Goal: Task Accomplishment & Management: Manage account settings

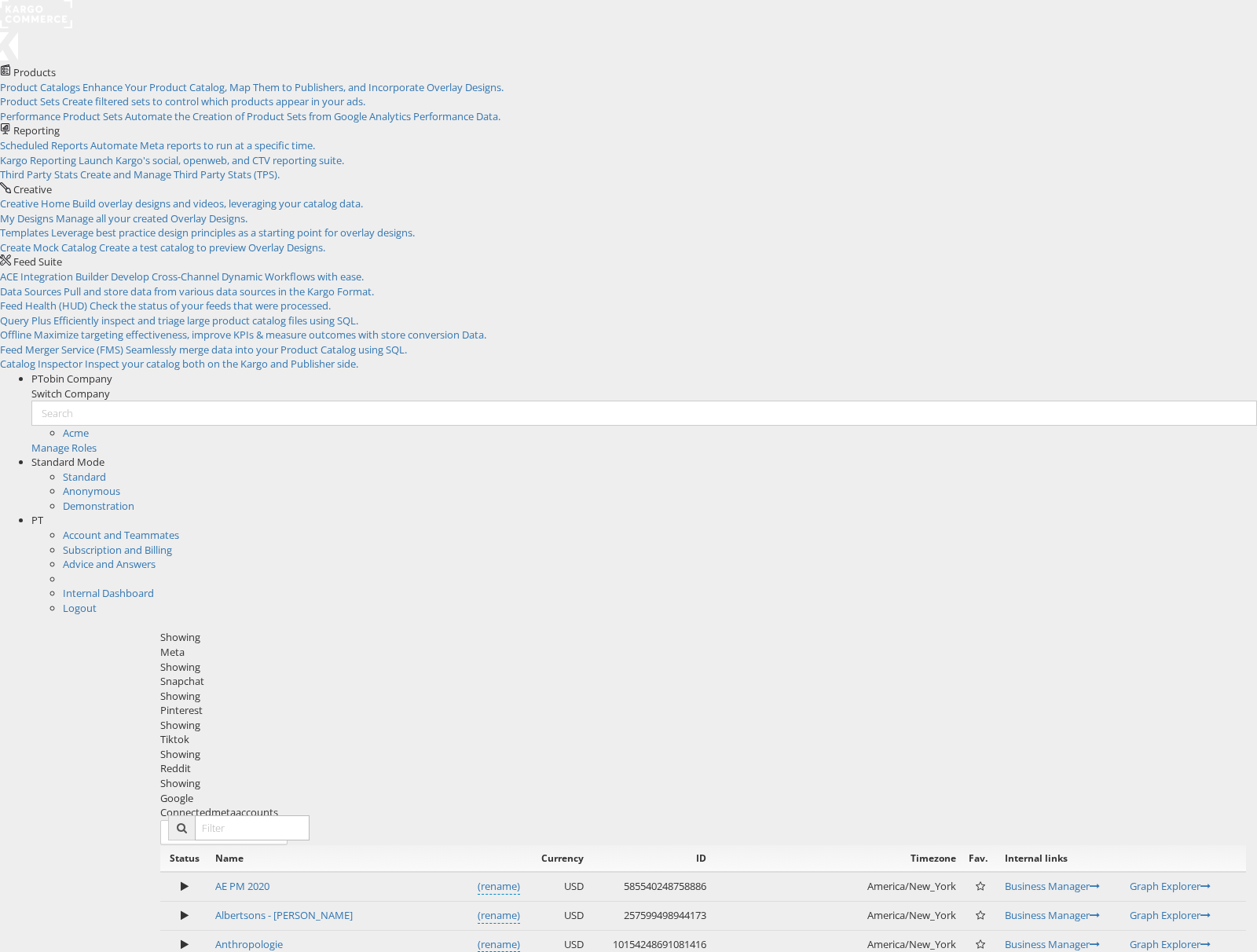
click at [1221, 513] on div "PT" at bounding box center [644, 520] width 1226 height 15
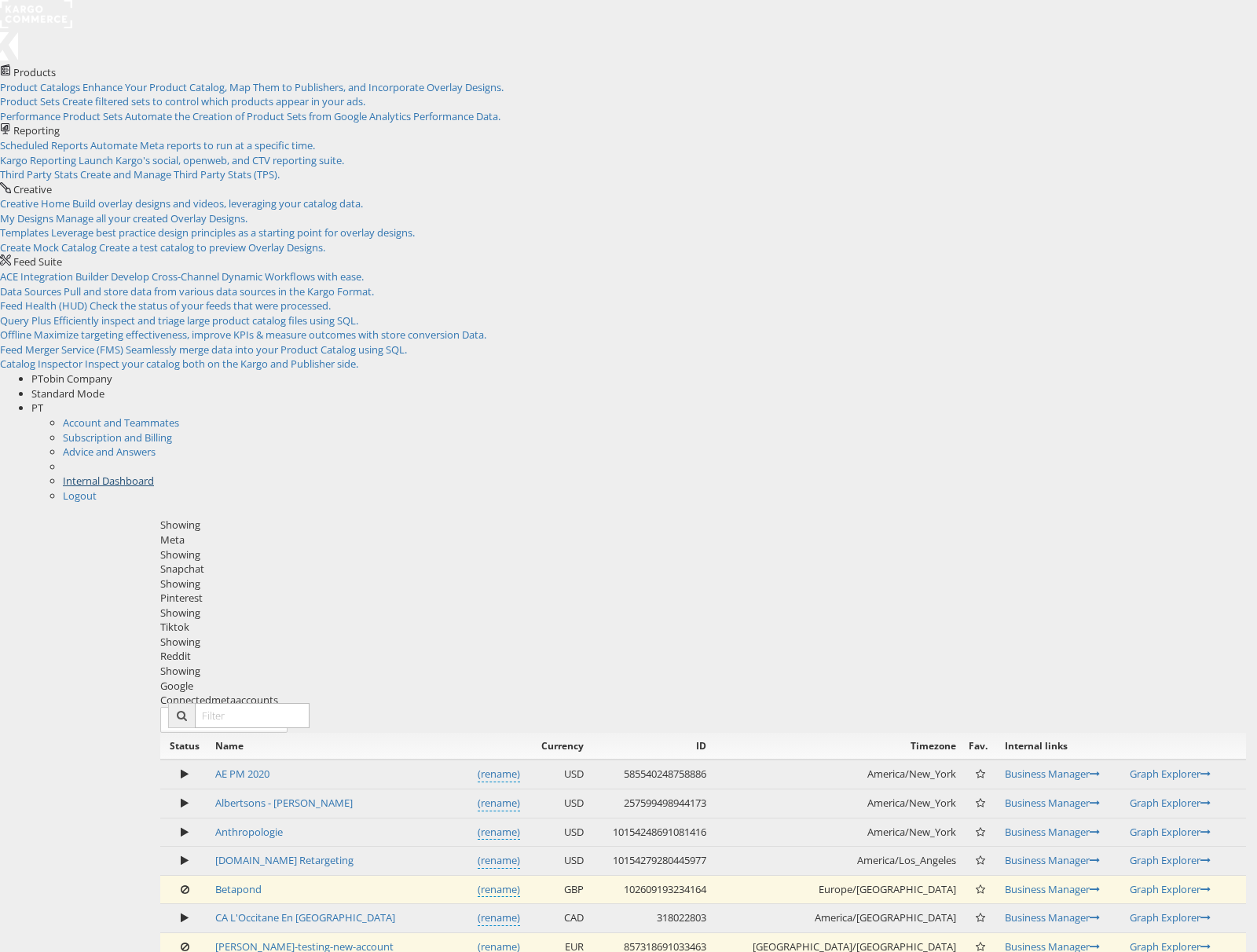
click at [154, 474] on link "Internal Dashboard" at bounding box center [108, 480] width 91 height 14
click at [296, 562] on div "Snapchat" at bounding box center [703, 569] width 1086 height 15
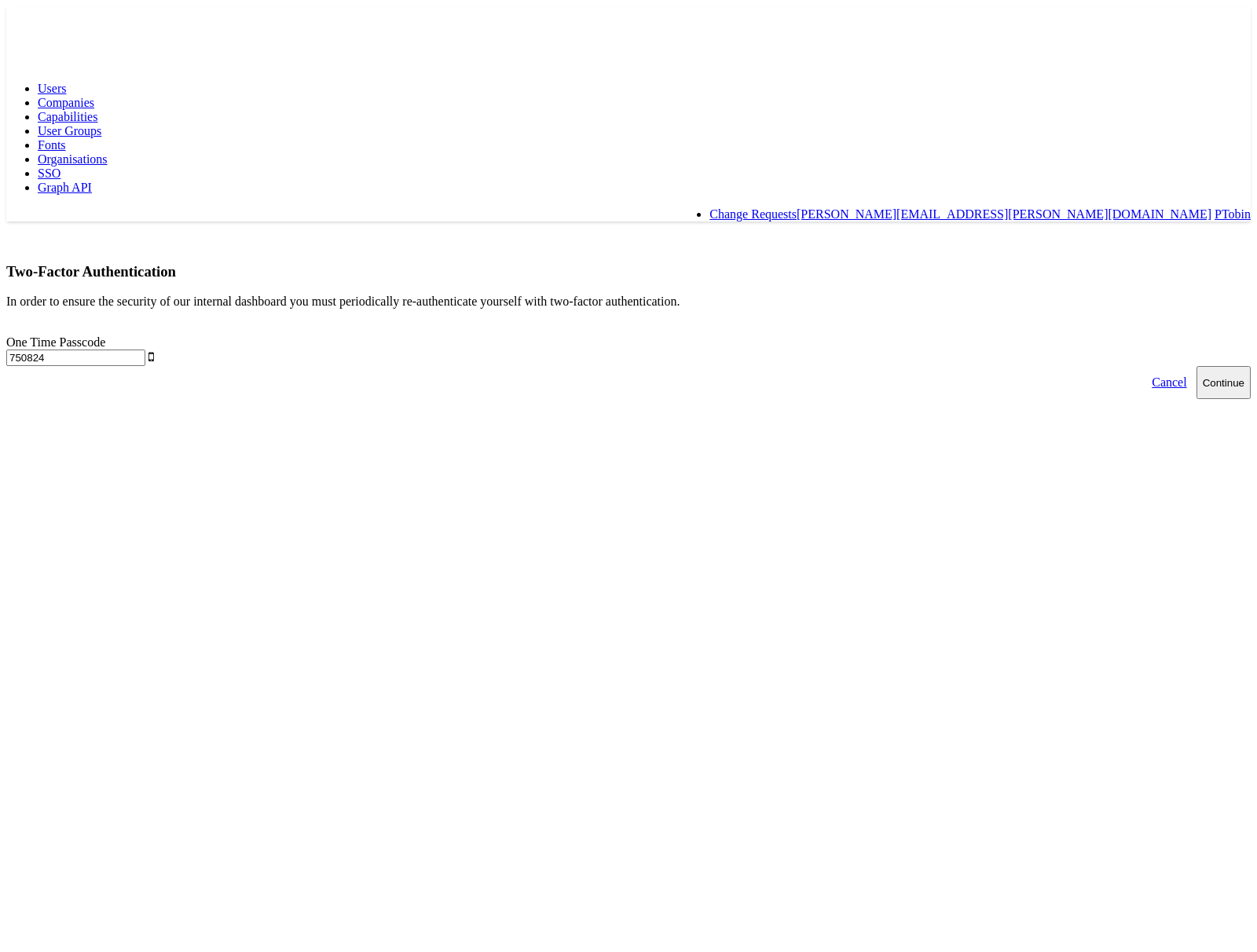
type input "750824"
click at [1196, 366] on button "Continue" at bounding box center [1223, 383] width 54 height 33
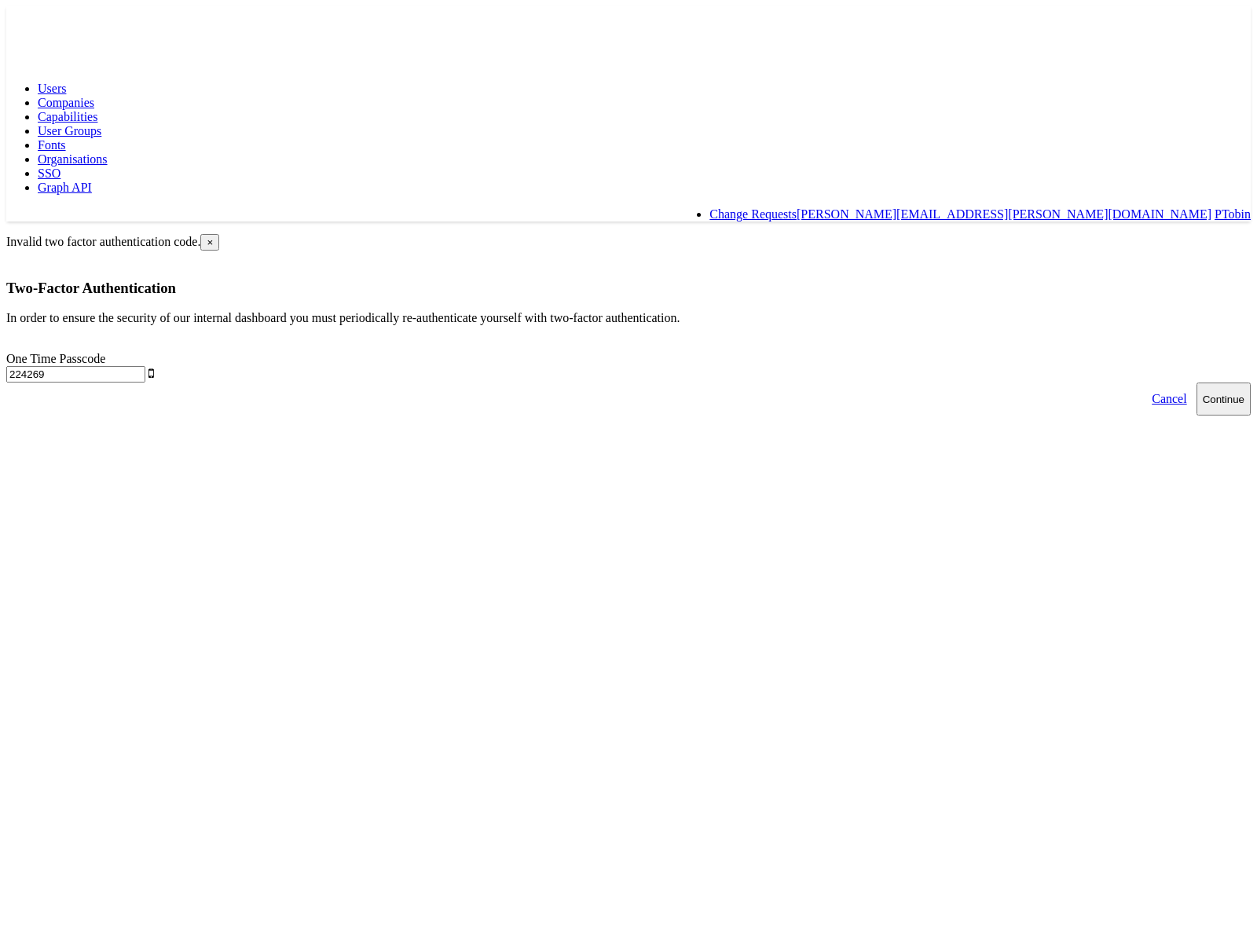
type input "224269"
click at [1196, 382] on button "Continue" at bounding box center [1223, 399] width 54 height 33
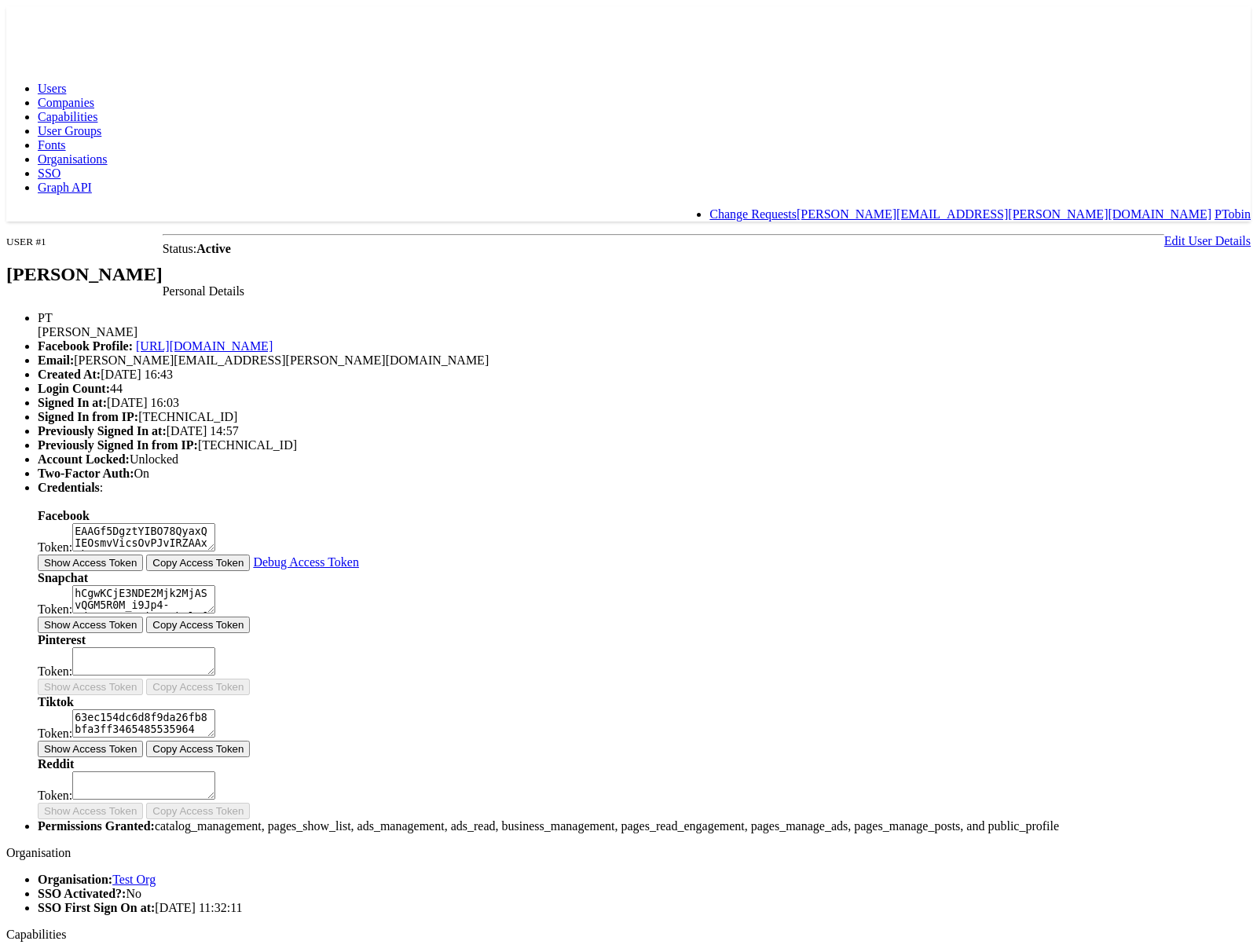
click at [1165, 234] on link "Edit User Details" at bounding box center [1208, 241] width 86 height 14
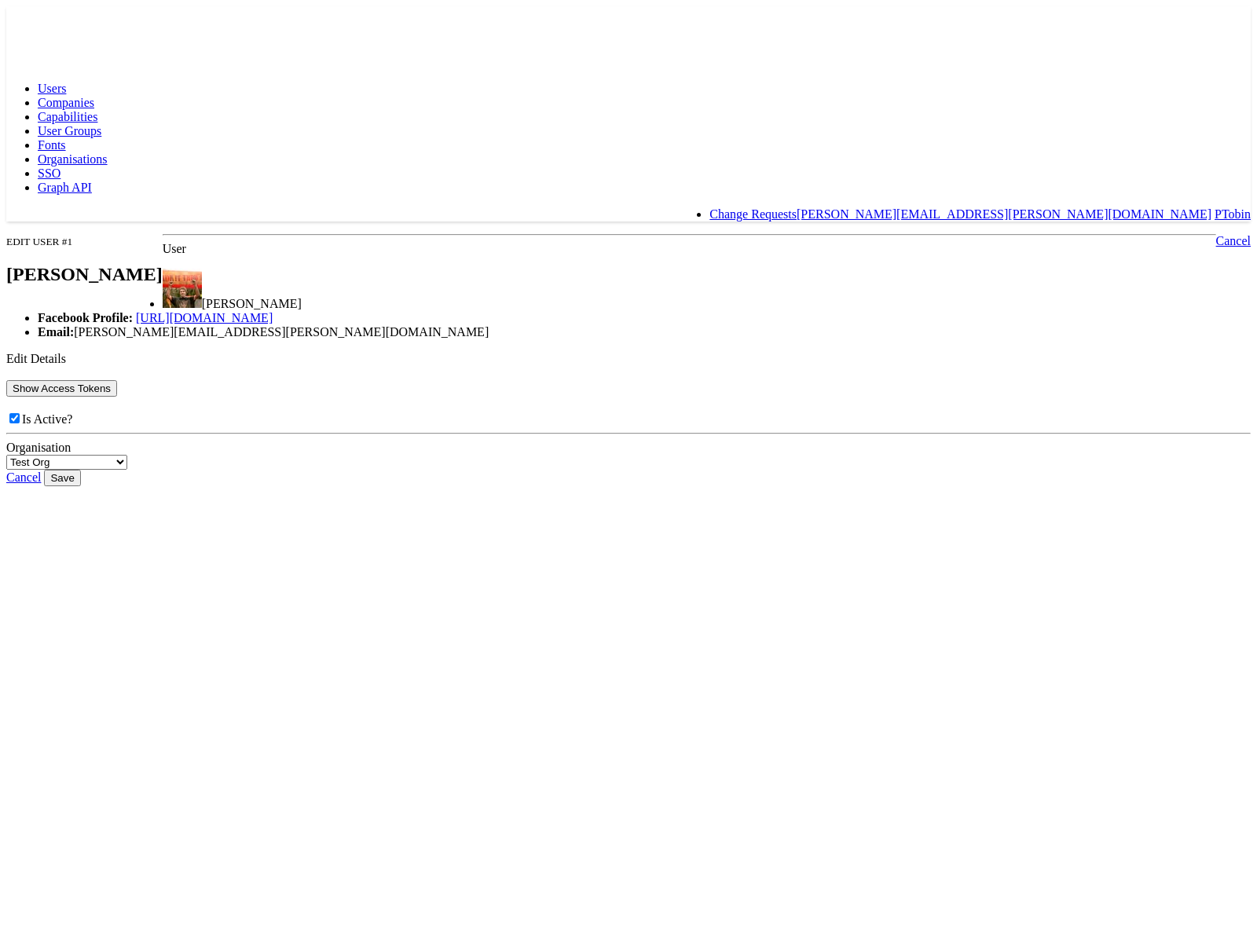
click at [117, 397] on button "Show Access Tokens" at bounding box center [61, 388] width 111 height 17
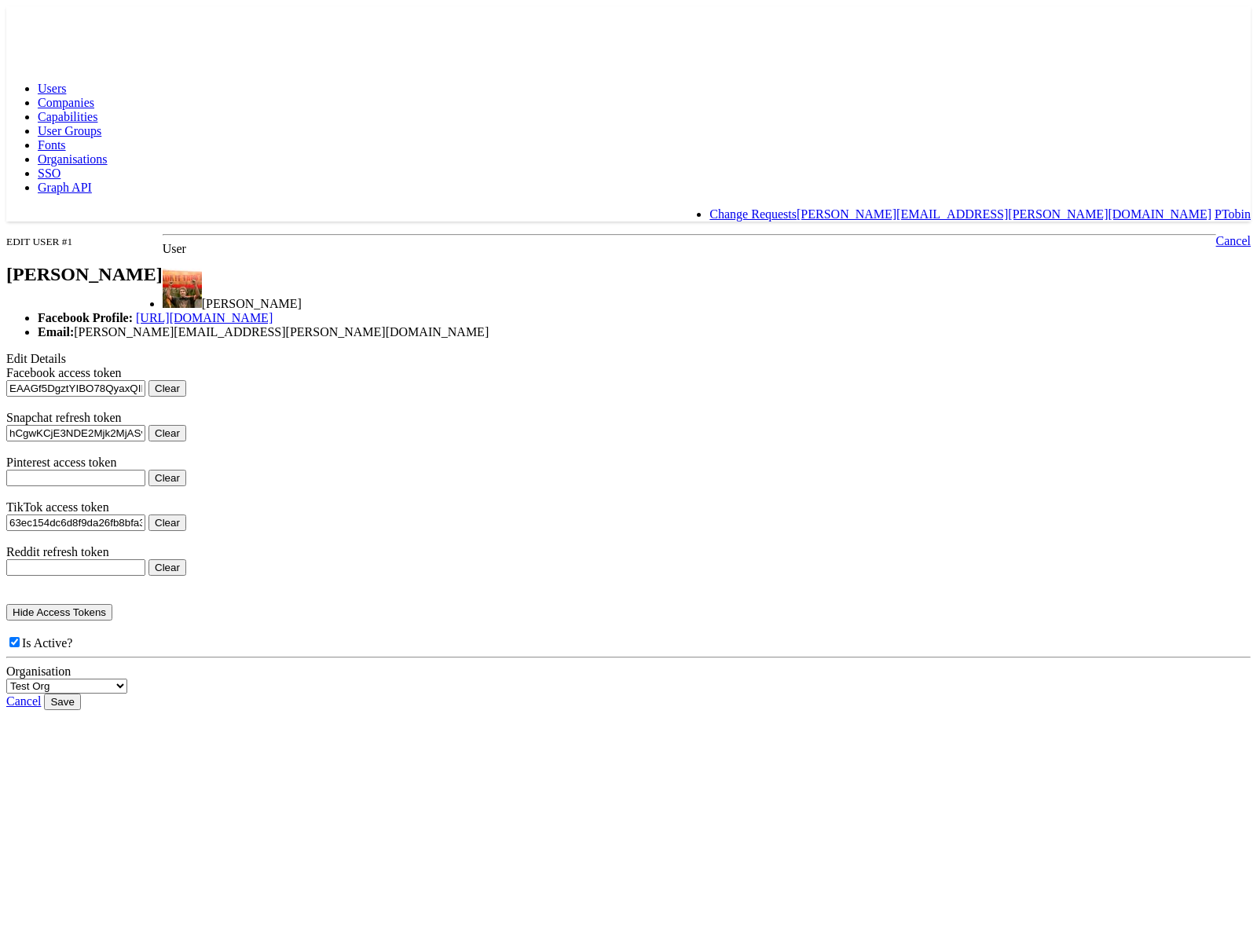
click at [186, 441] on button "Clear" at bounding box center [167, 432] width 37 height 17
click at [81, 710] on input "Save" at bounding box center [62, 701] width 36 height 17
type input "Saving..."
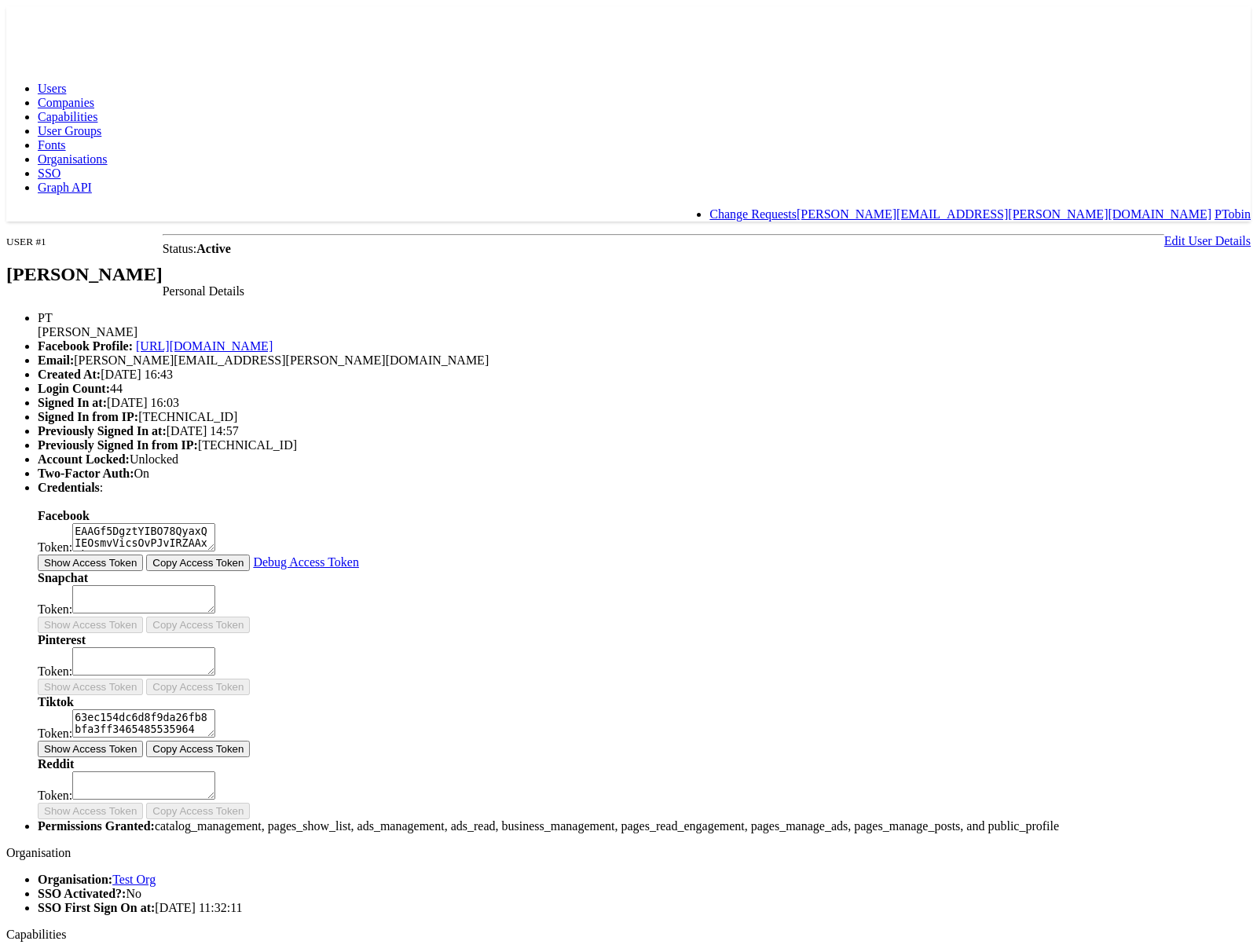
click at [1165, 234] on link "Edit User Details" at bounding box center [1208, 241] width 86 height 14
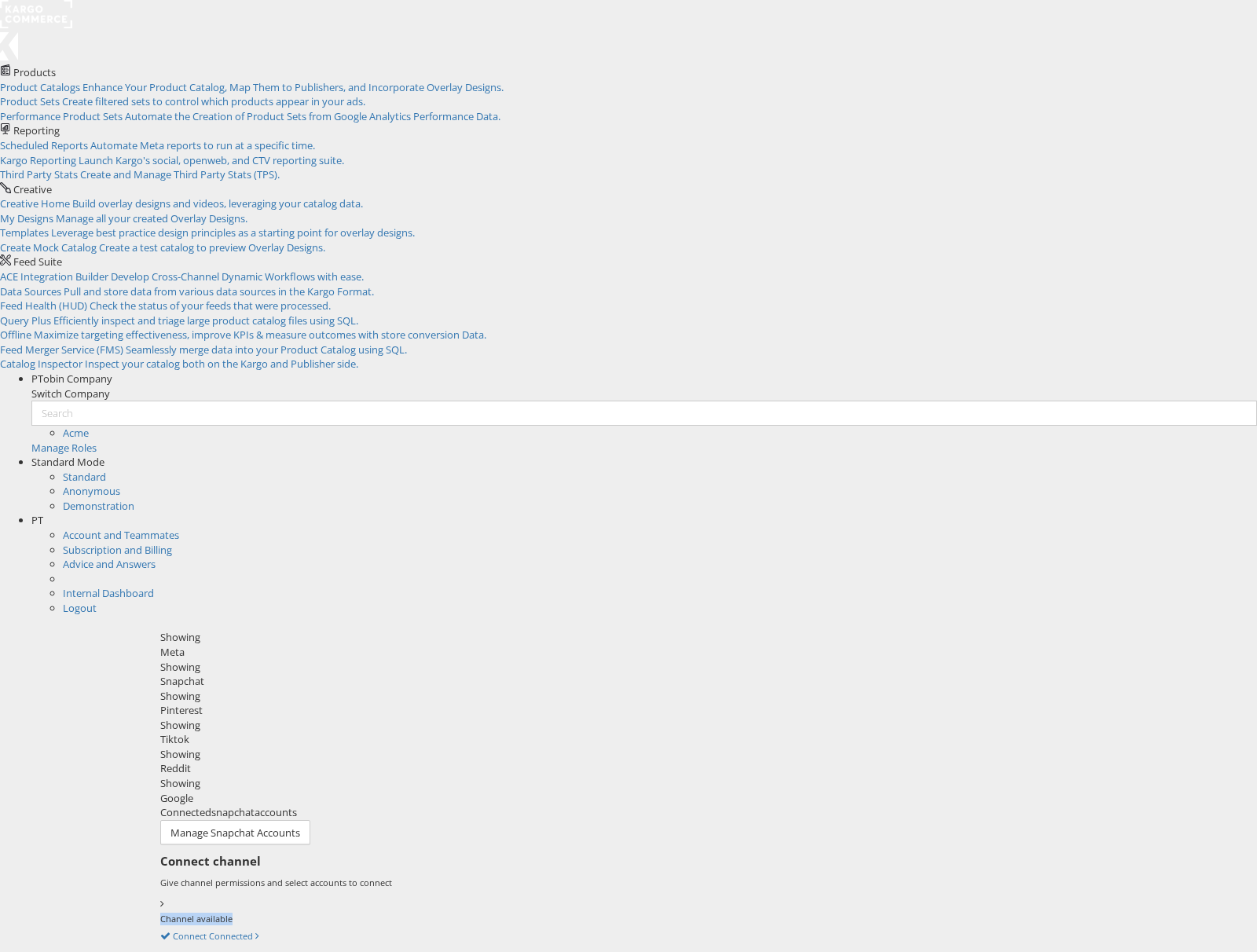
drag, startPoint x: 702, startPoint y: 172, endPoint x: 799, endPoint y: 180, distance: 97.3
click at [799, 853] on div "Connect channel Give channel permissions and select accounts to connect Channel…" at bounding box center [703, 907] width 1086 height 108
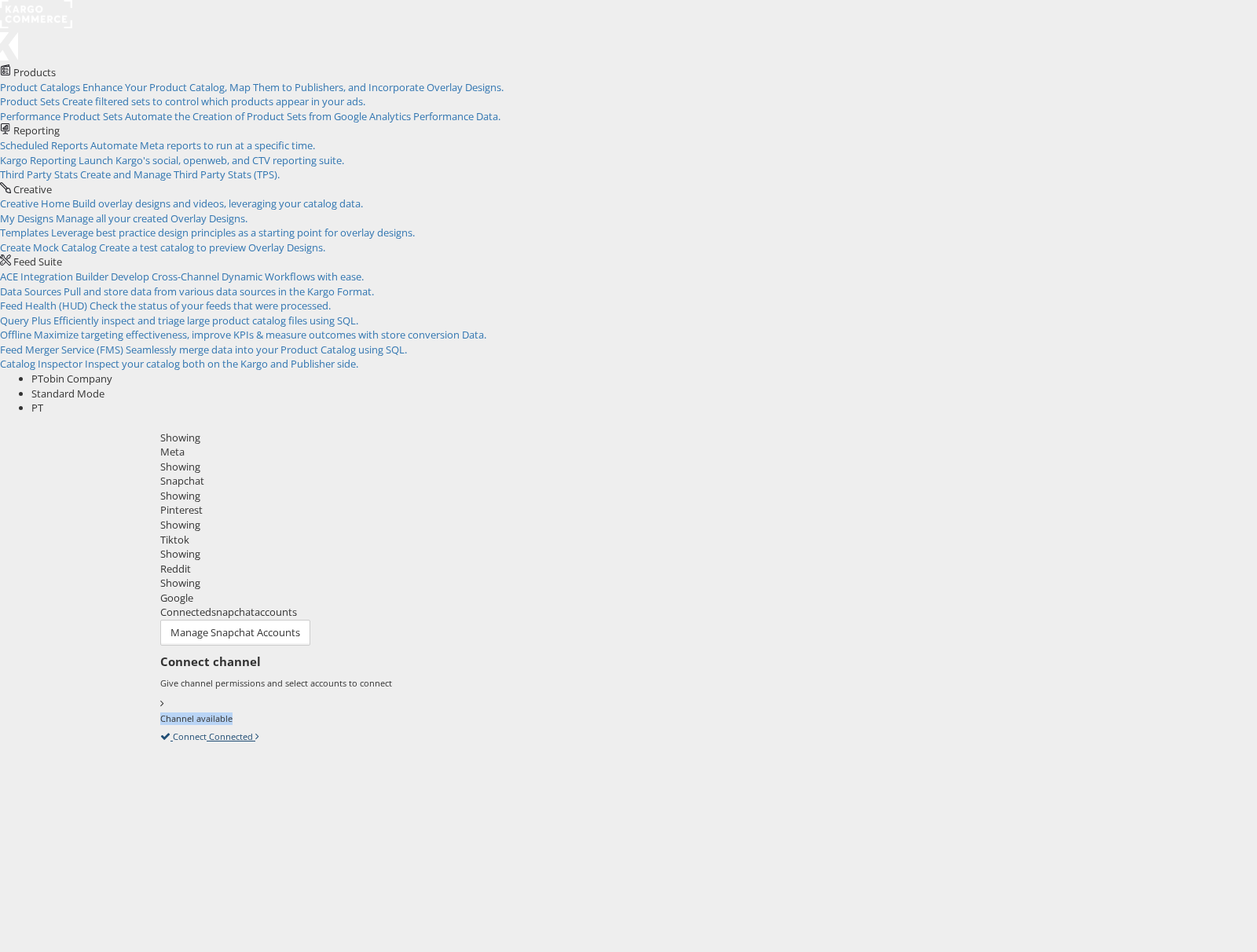
copy label "Channel available"
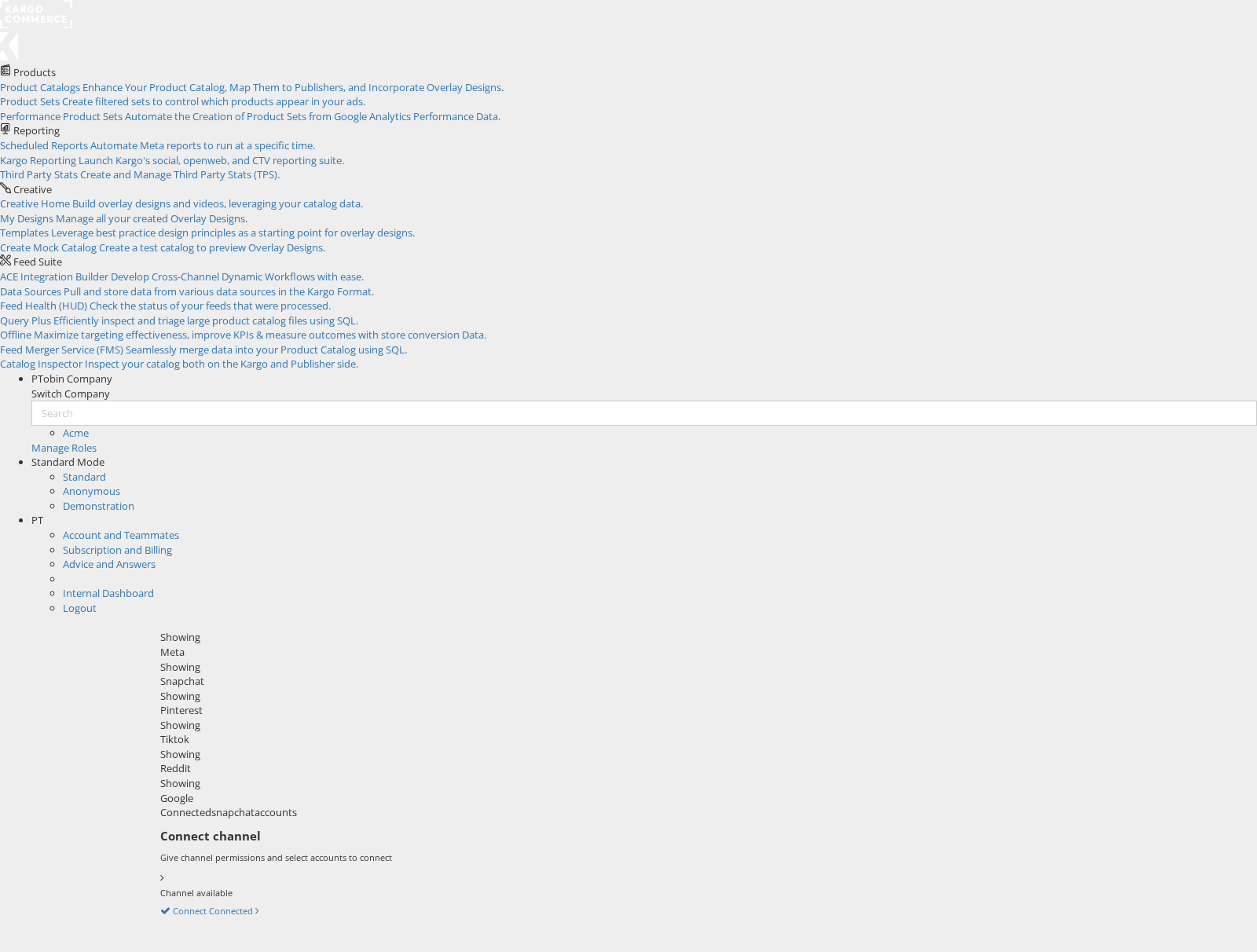
click at [200, 644] on div "Meta" at bounding box center [703, 651] width 1086 height 15
click at [325, 674] on div "Snapchat" at bounding box center [703, 681] width 1086 height 15
click at [400, 702] on div "Pinterest" at bounding box center [703, 709] width 1086 height 15
click at [293, 674] on div "Snapchat" at bounding box center [703, 681] width 1086 height 15
click at [425, 702] on div "Pinterest" at bounding box center [703, 709] width 1086 height 15
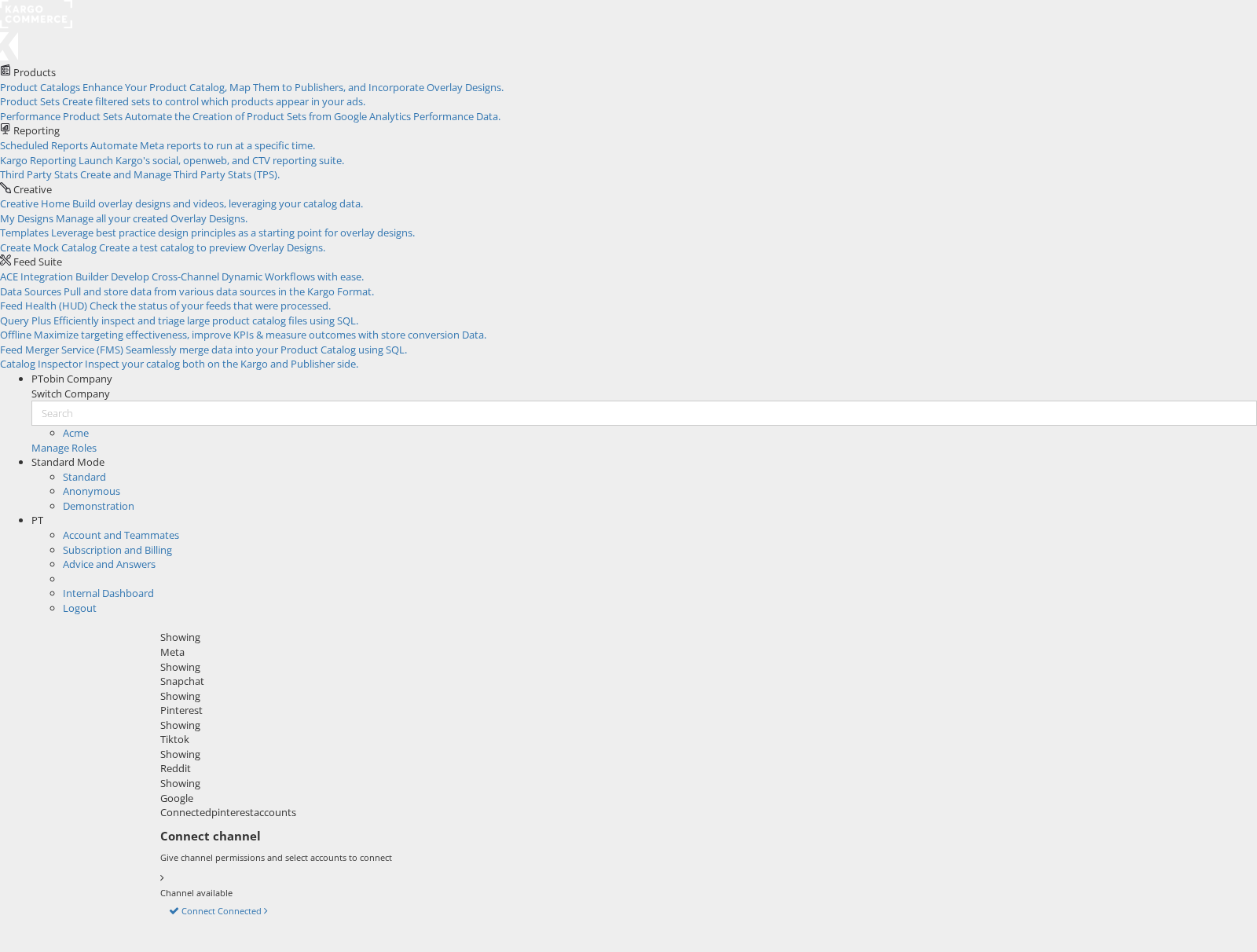
click at [524, 732] on div "Tiktok" at bounding box center [703, 739] width 1086 height 15
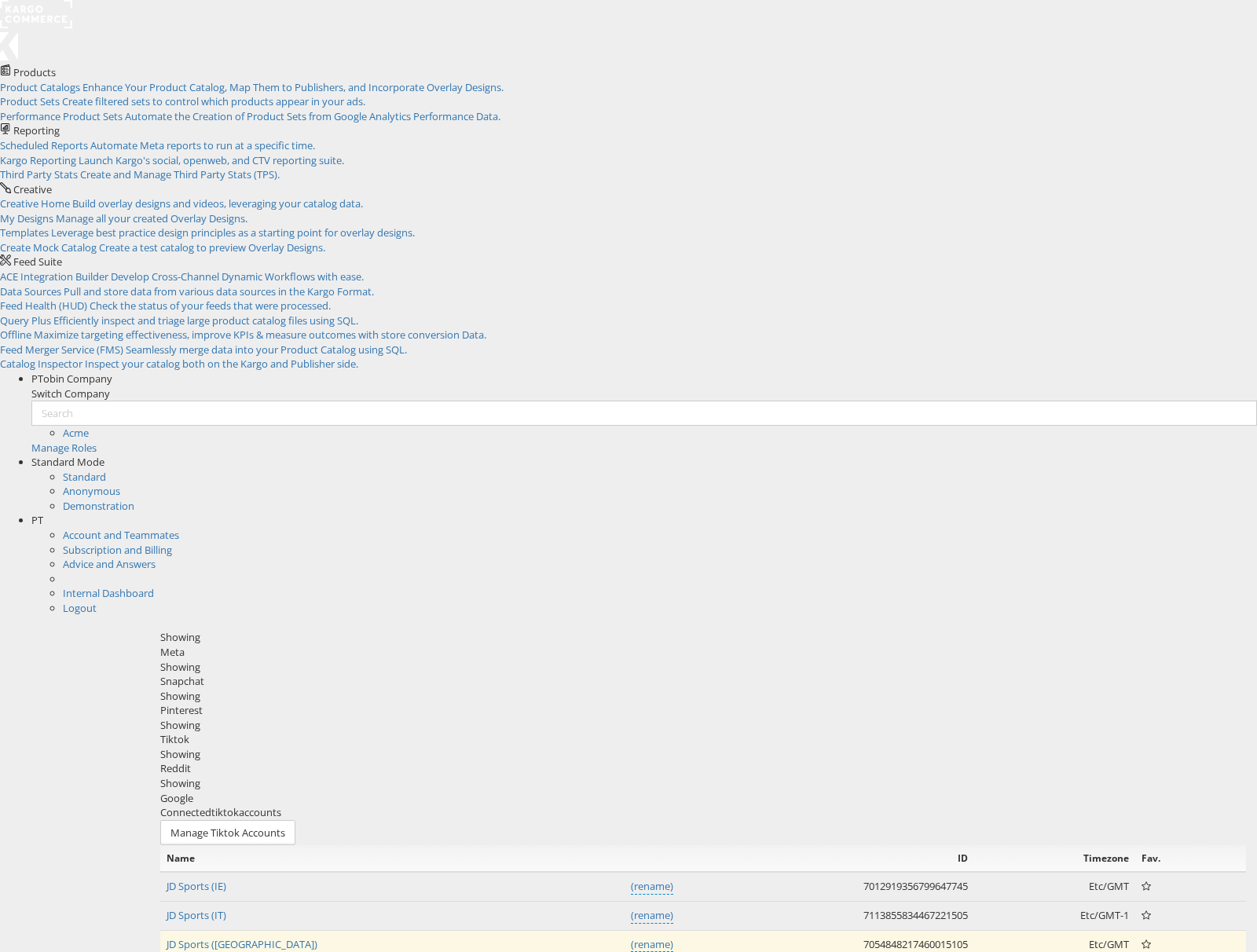
click at [413, 702] on div "Pinterest" at bounding box center [703, 709] width 1086 height 15
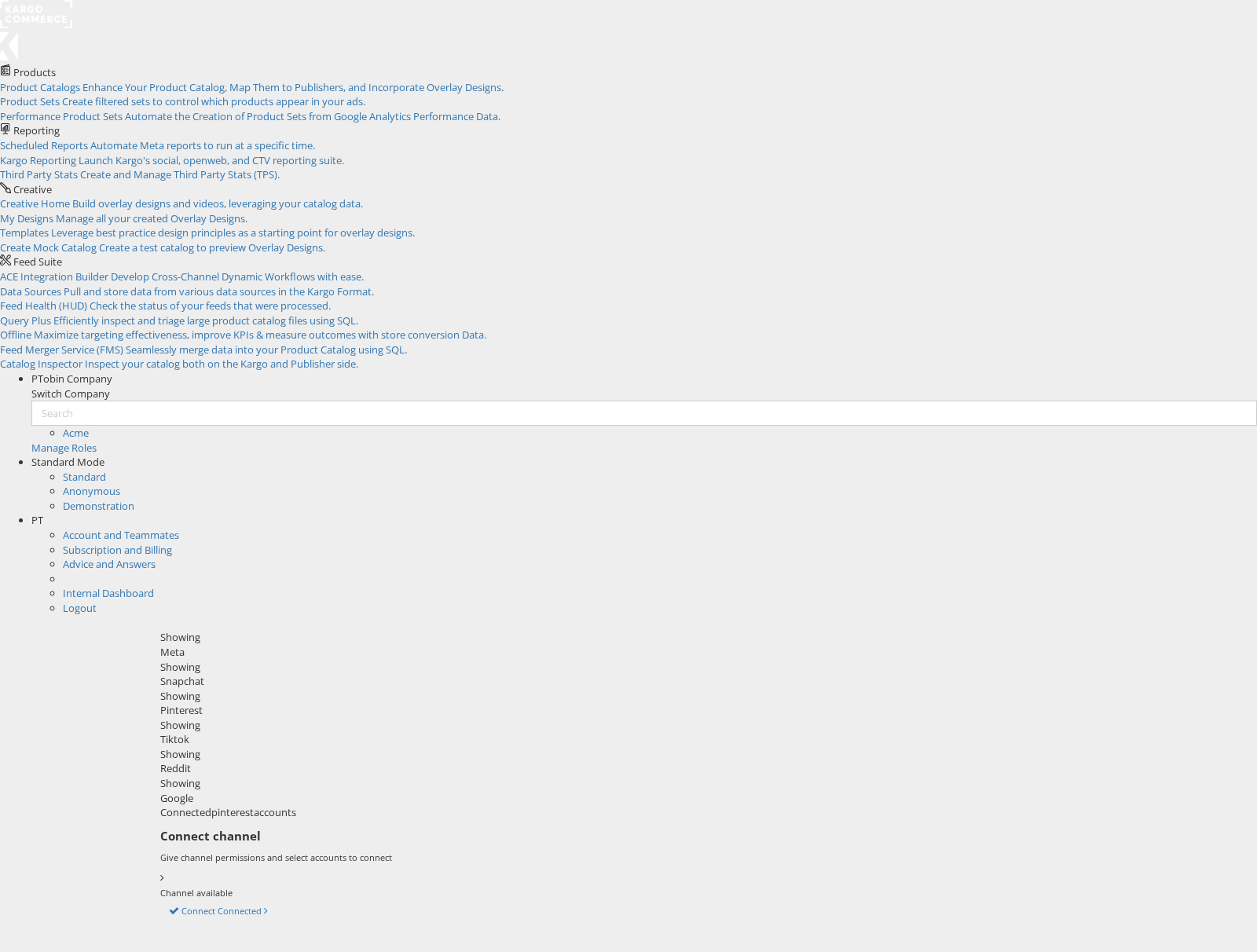
click at [523, 732] on div "Tiktok" at bounding box center [703, 739] width 1086 height 15
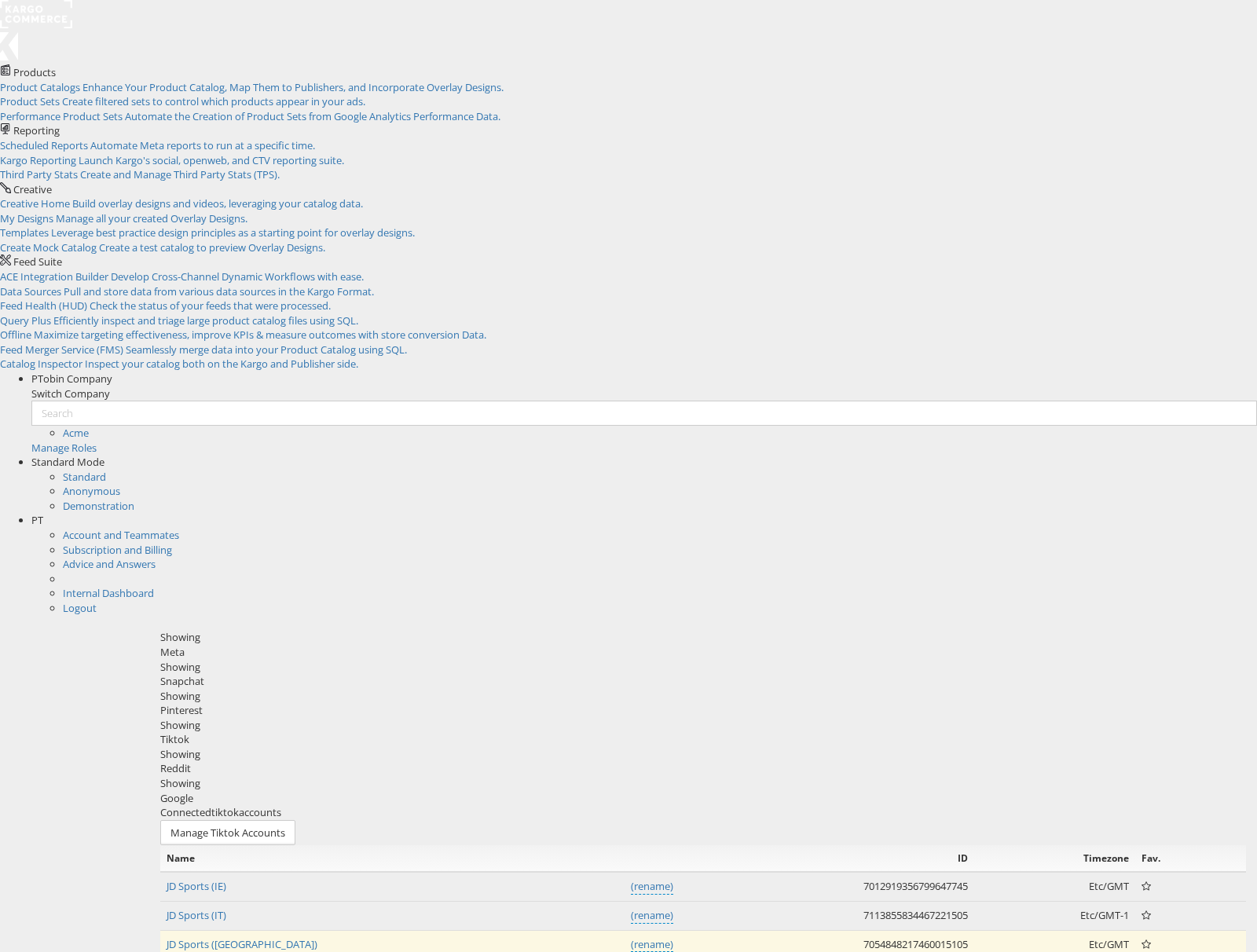
click at [436, 702] on div "Pinterest" at bounding box center [703, 709] width 1086 height 15
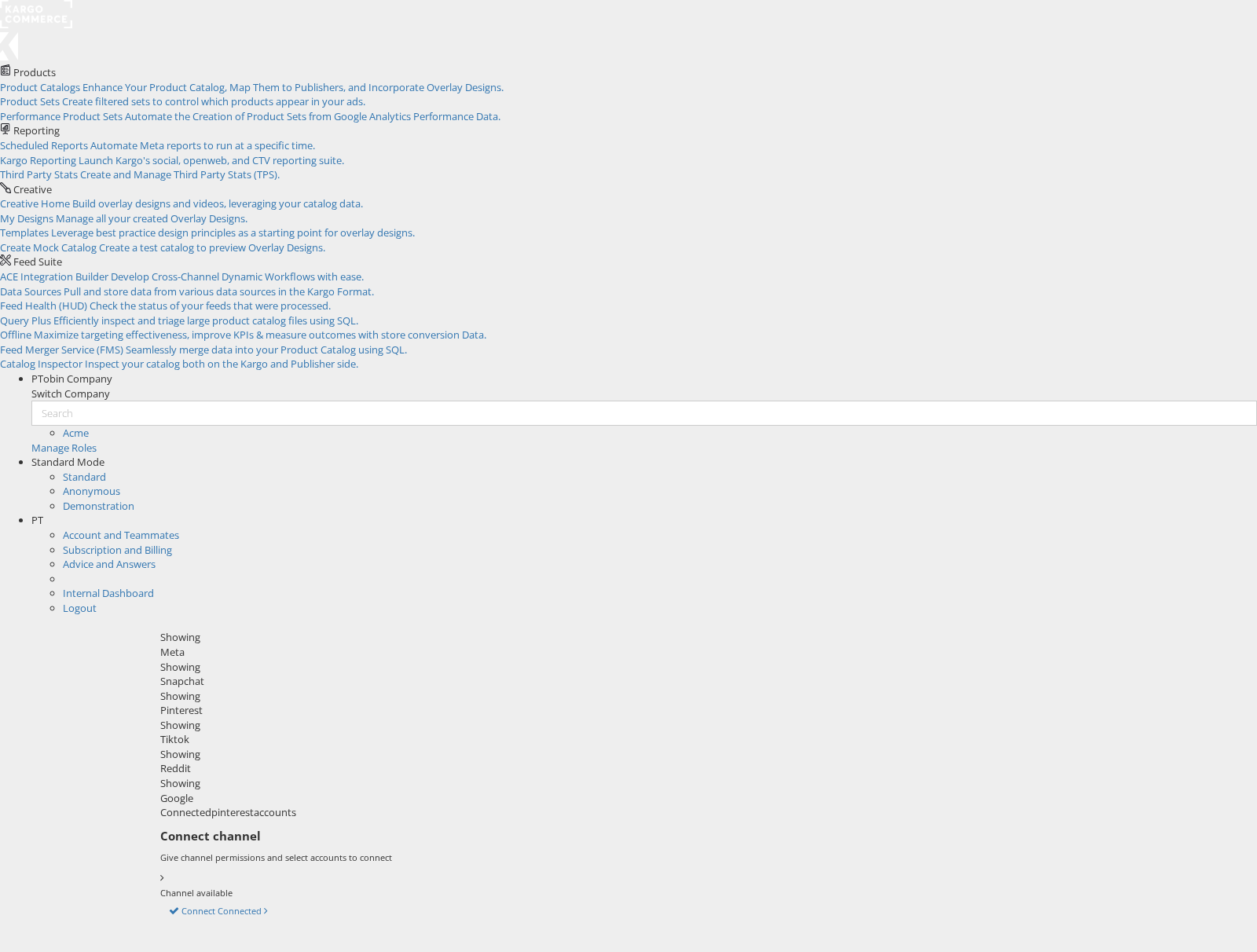
click at [639, 761] on div "Reddit" at bounding box center [703, 768] width 1086 height 15
click at [735, 791] on div "Google" at bounding box center [703, 798] width 1086 height 15
click at [429, 702] on div "Pinterest" at bounding box center [703, 709] width 1086 height 15
click at [314, 674] on div "Snapchat" at bounding box center [703, 681] width 1086 height 15
click at [401, 702] on div "Pinterest" at bounding box center [703, 709] width 1086 height 15
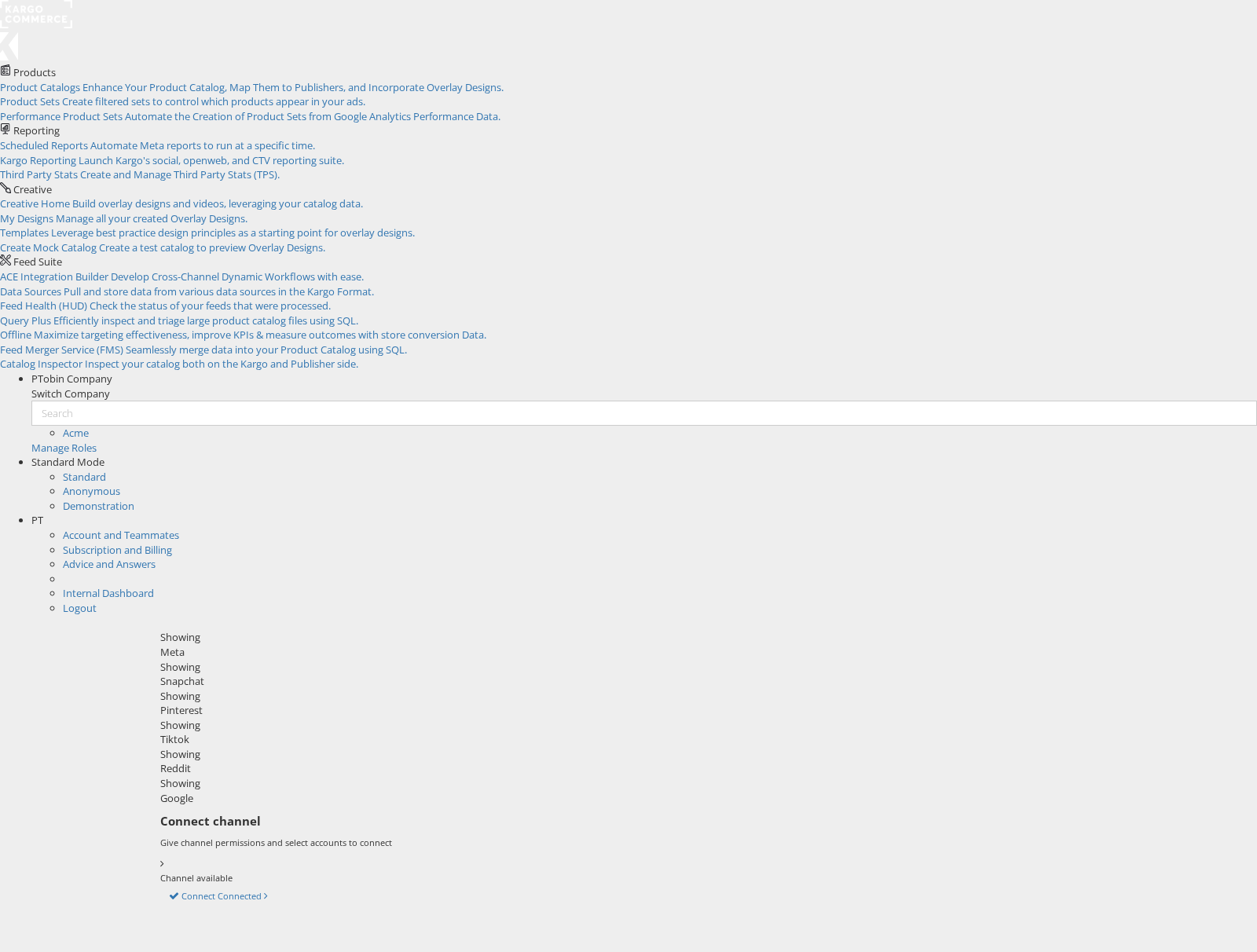
click at [296, 674] on div "Snapchat" at bounding box center [703, 681] width 1086 height 15
click at [183, 644] on div "Meta" at bounding box center [703, 651] width 1086 height 15
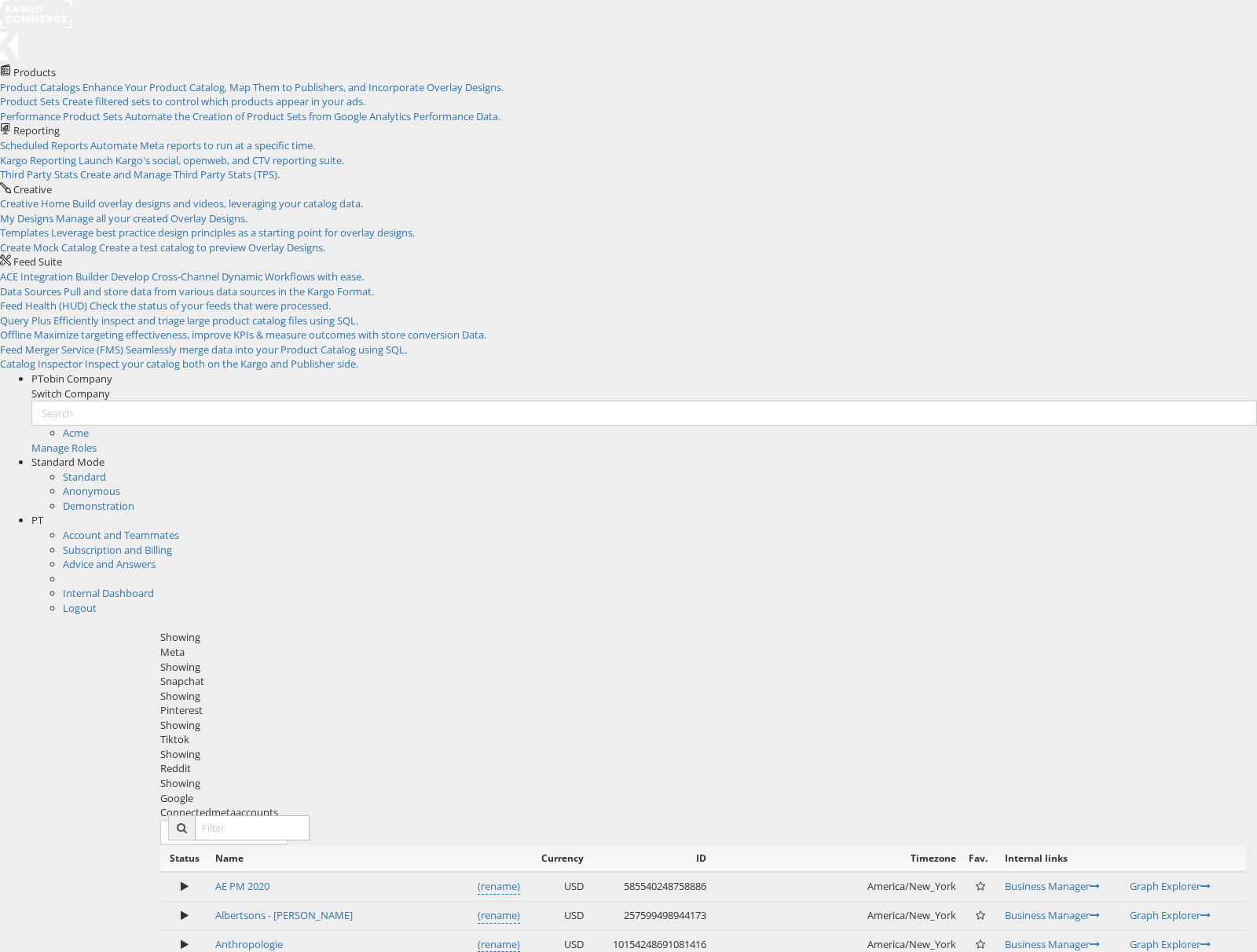
click at [310, 674] on div "Snapchat" at bounding box center [703, 681] width 1086 height 15
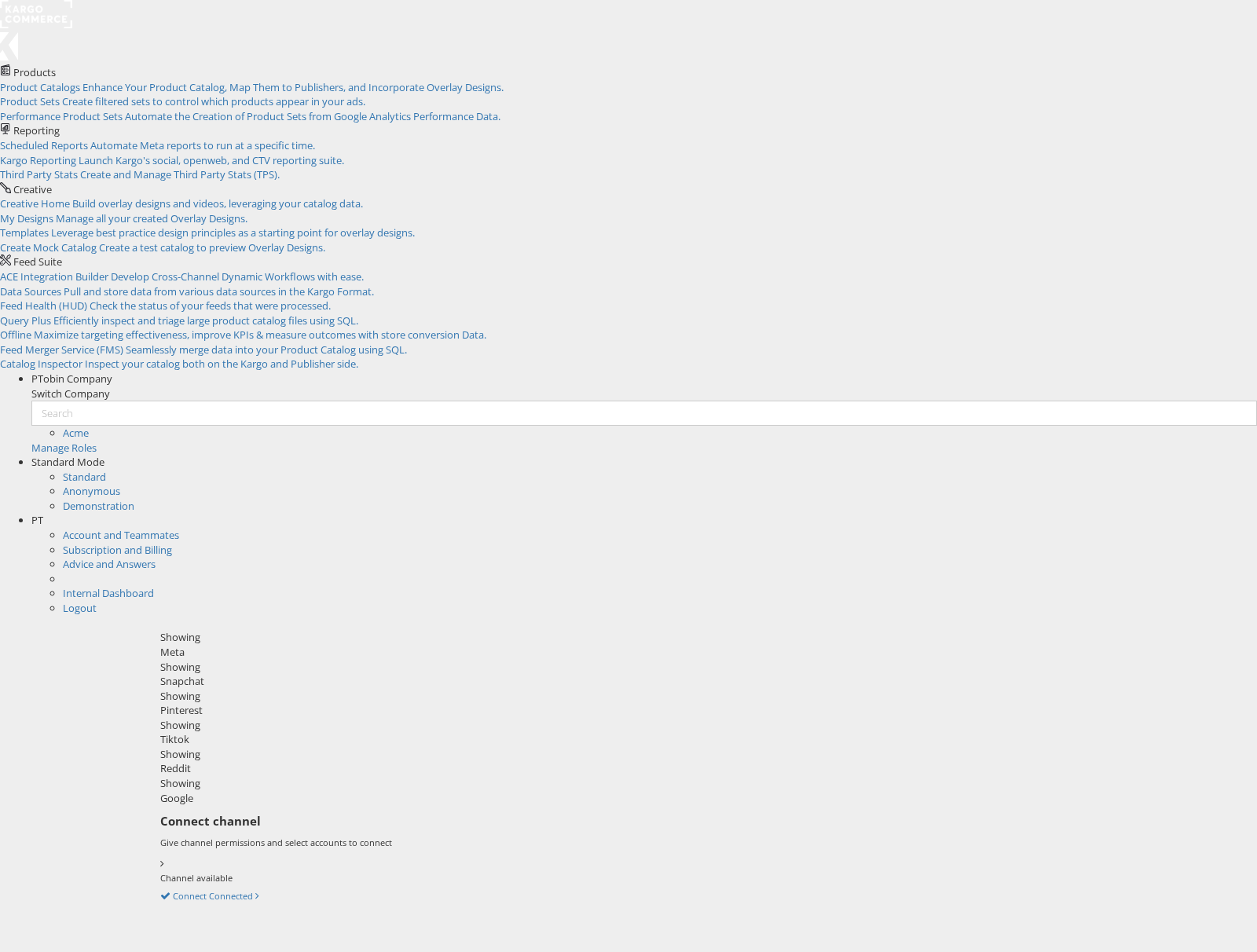
click at [413, 702] on div "Pinterest" at bounding box center [703, 709] width 1086 height 15
click at [526, 732] on div "Tiktok" at bounding box center [703, 739] width 1086 height 15
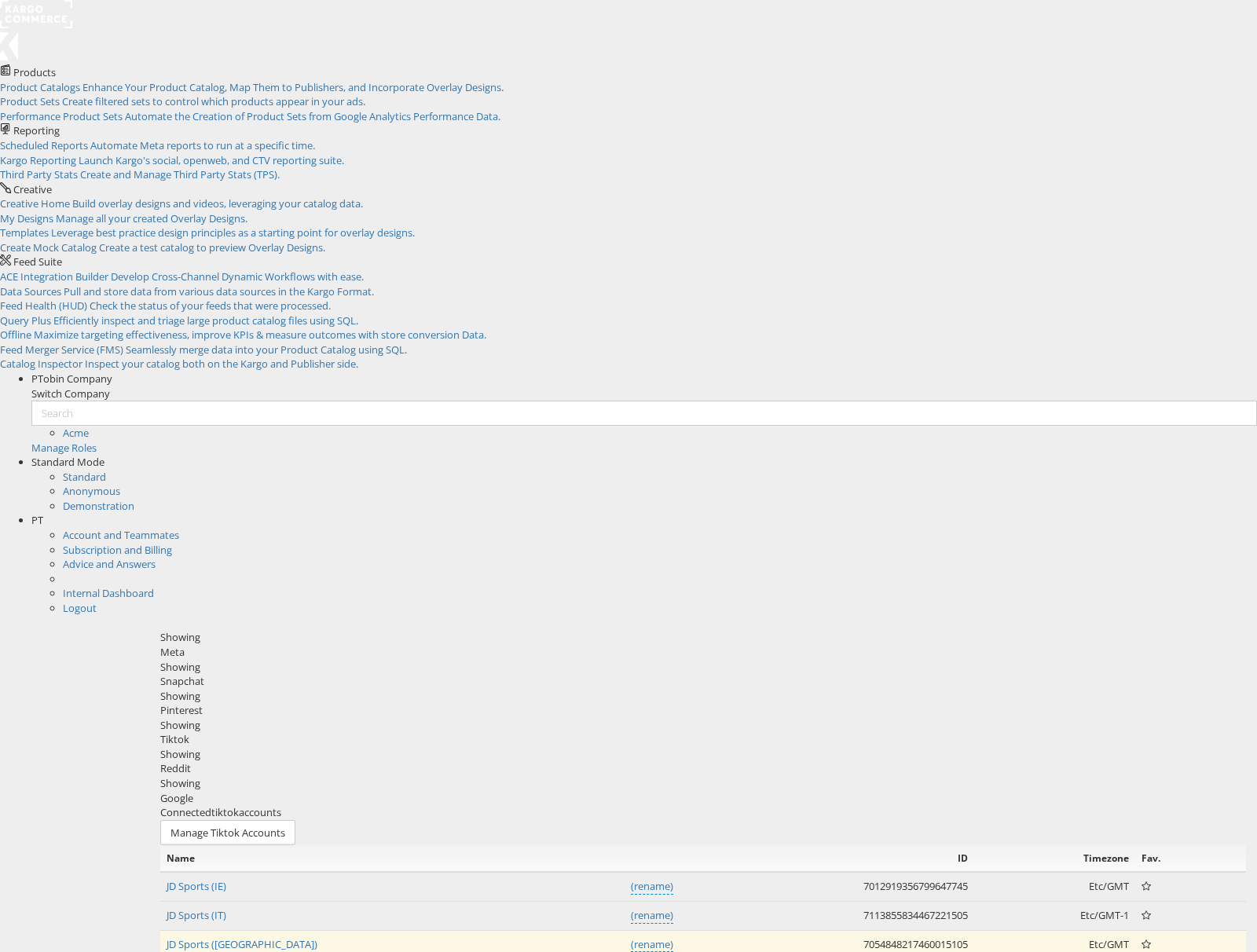
click at [413, 702] on div "Pinterest" at bounding box center [703, 709] width 1086 height 15
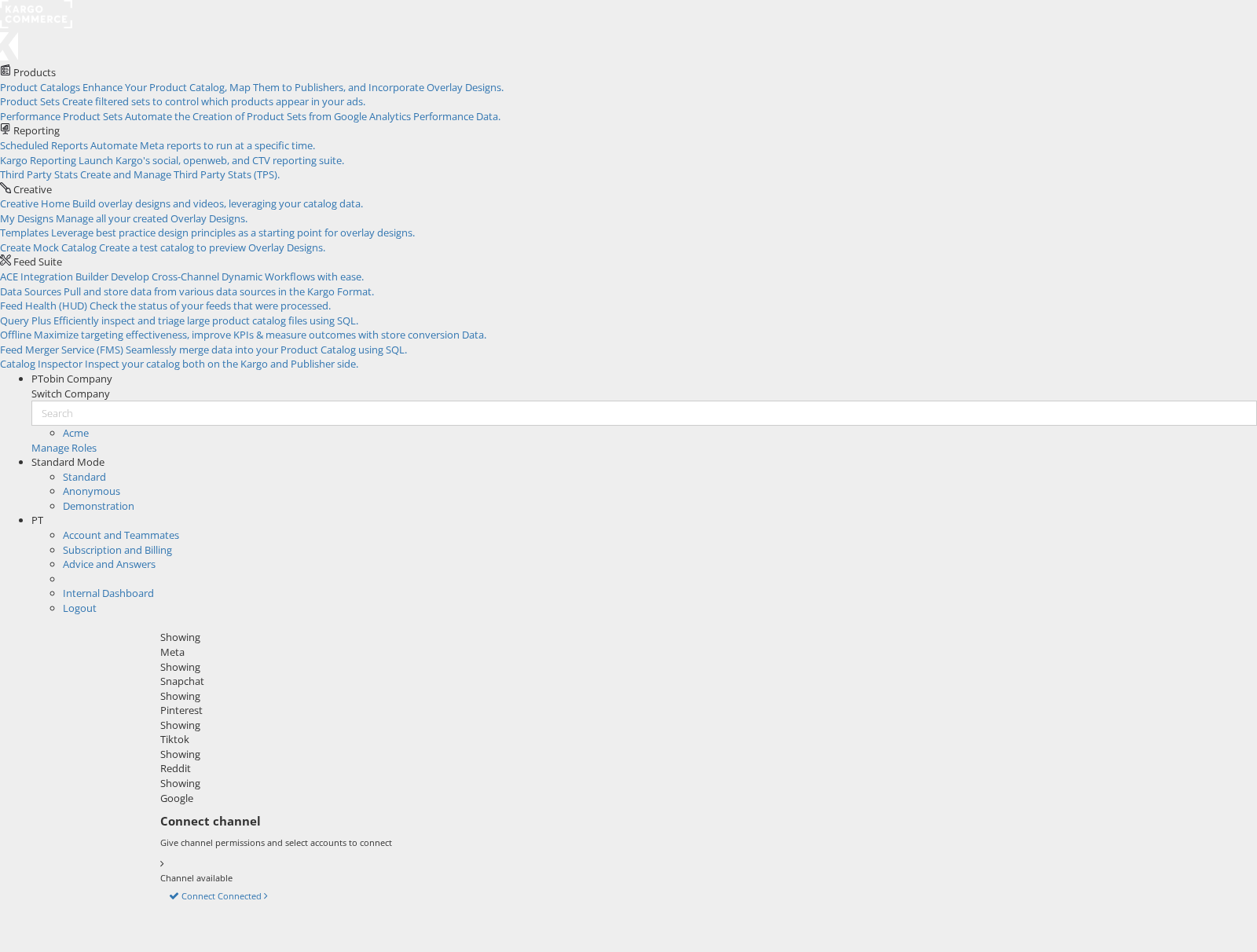
click at [318, 674] on div "Snapchat" at bounding box center [703, 681] width 1086 height 15
click at [413, 702] on div "Pinterest" at bounding box center [703, 709] width 1086 height 15
click at [518, 732] on div "Tiktok" at bounding box center [703, 739] width 1086 height 15
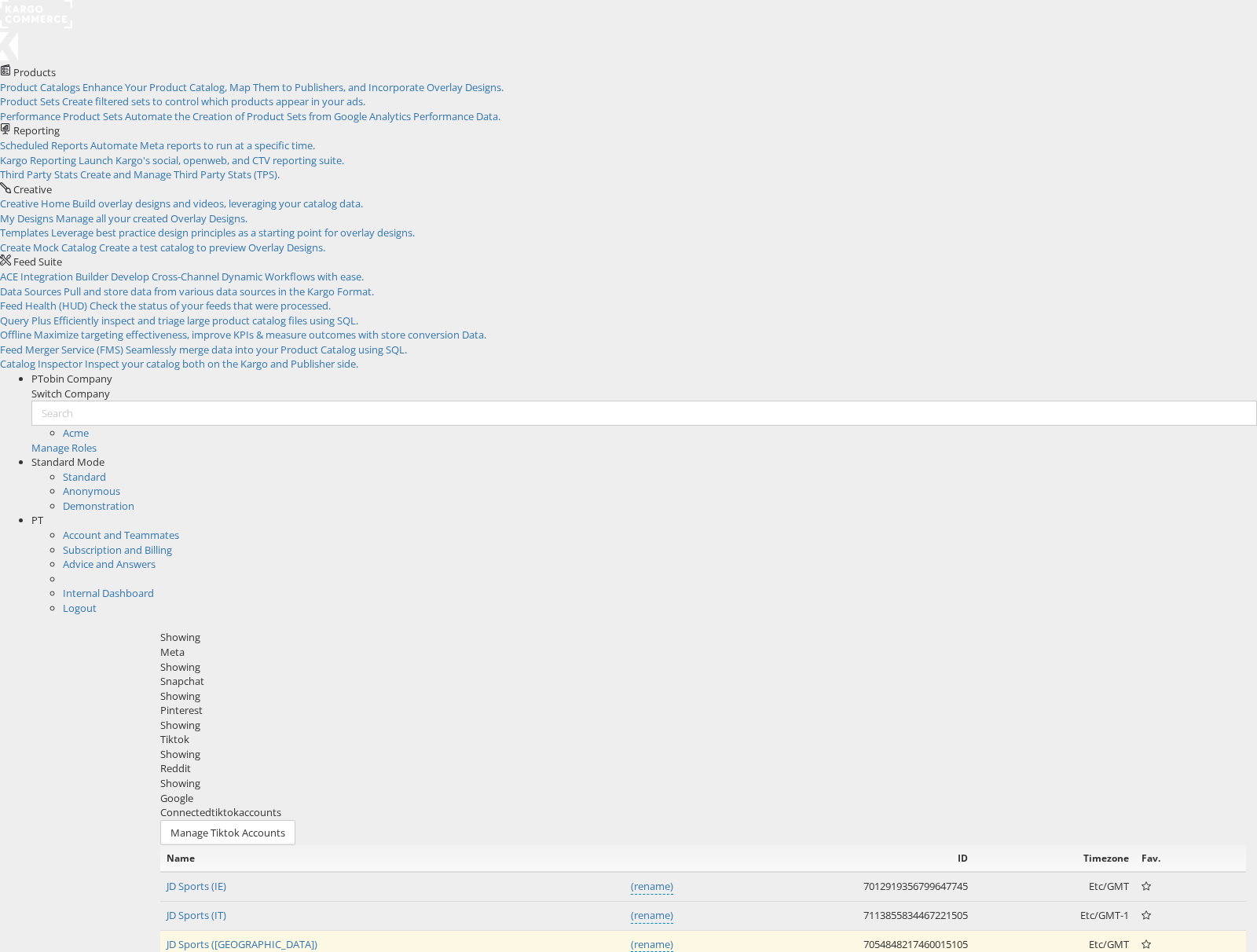
click at [324, 674] on div "Snapchat" at bounding box center [703, 681] width 1086 height 15
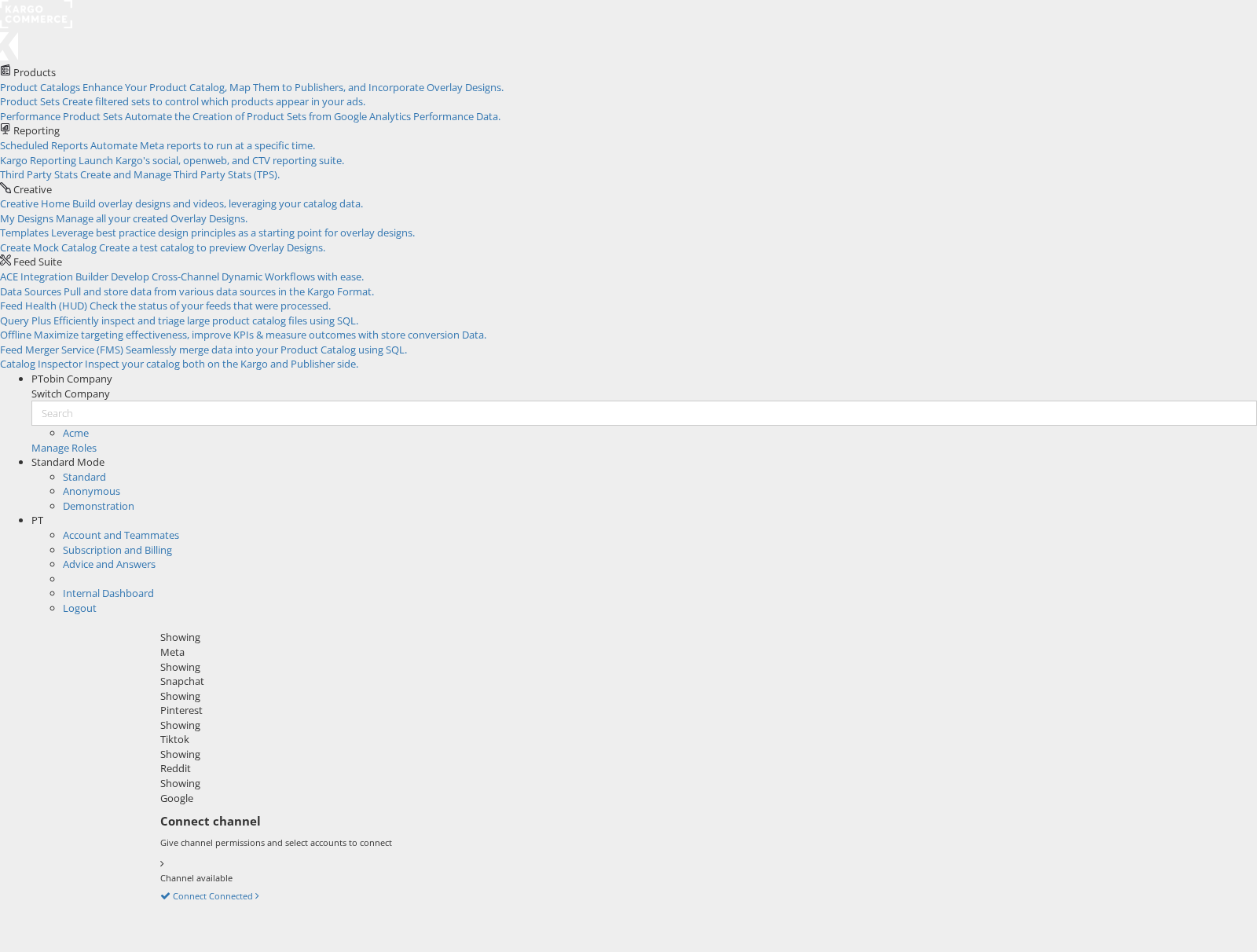
click at [200, 644] on div "Meta" at bounding box center [703, 651] width 1086 height 15
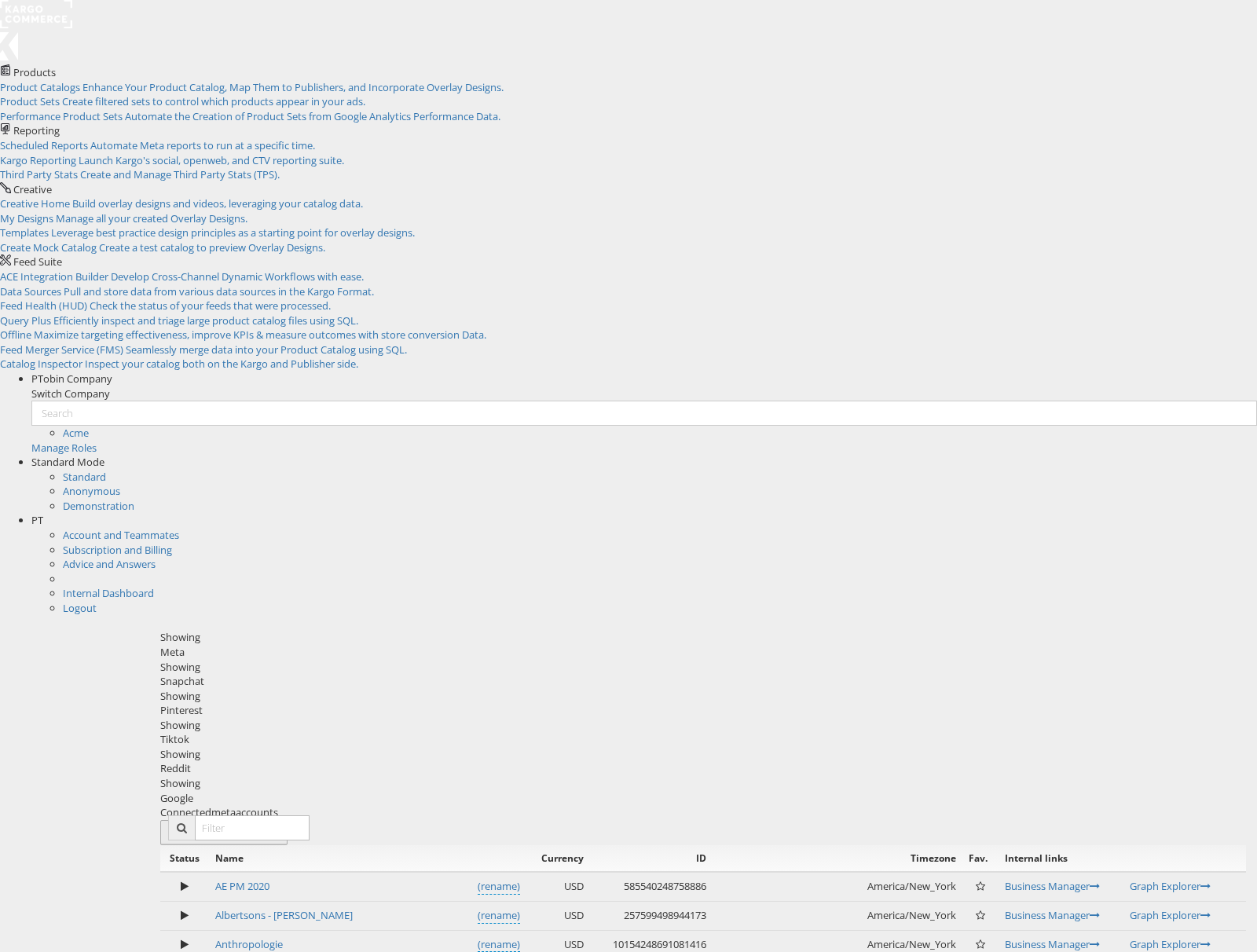
click at [288, 820] on button "Connect meta Accounts" at bounding box center [223, 833] width 127 height 26
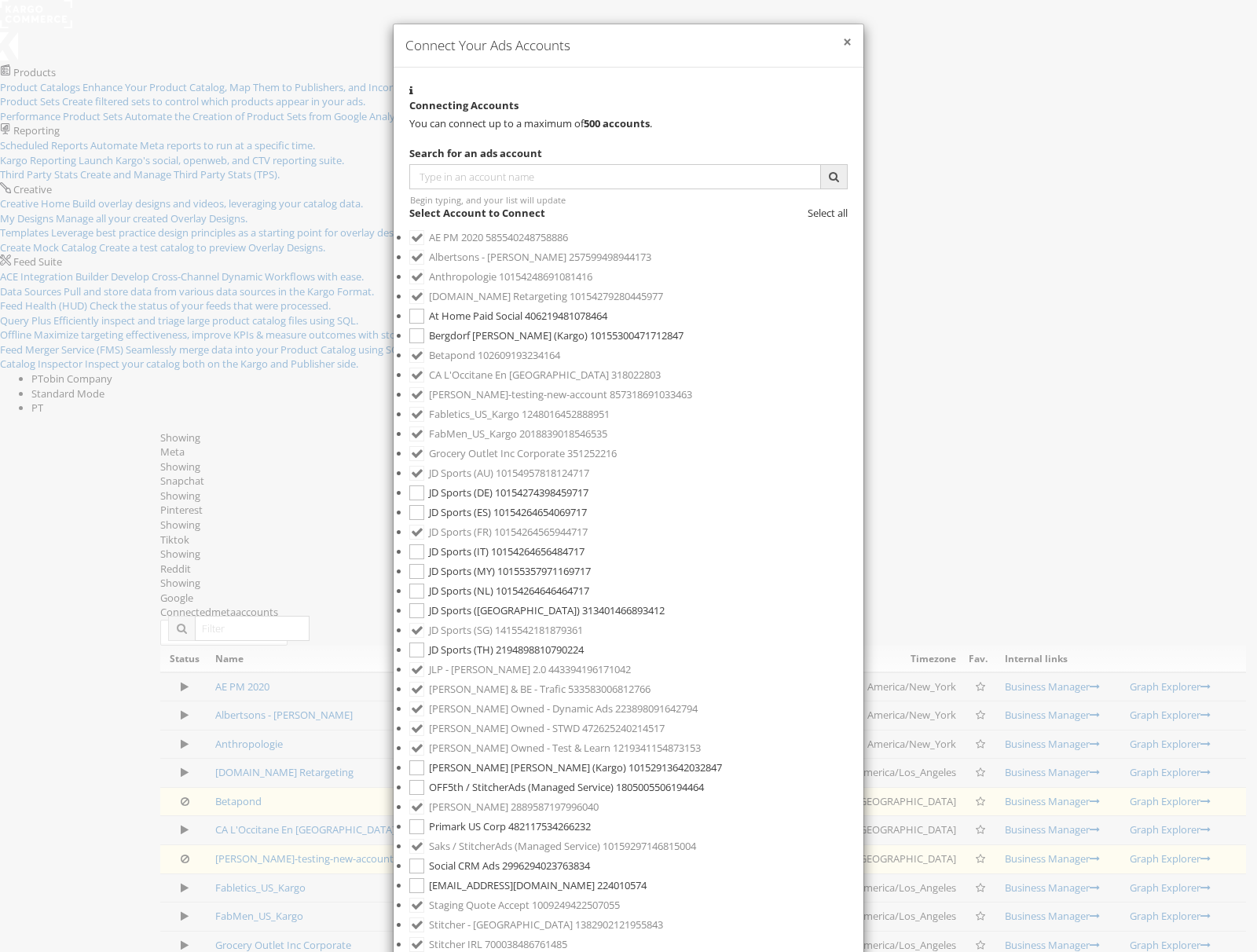
click at [843, 50] on button "×" at bounding box center [847, 42] width 9 height 16
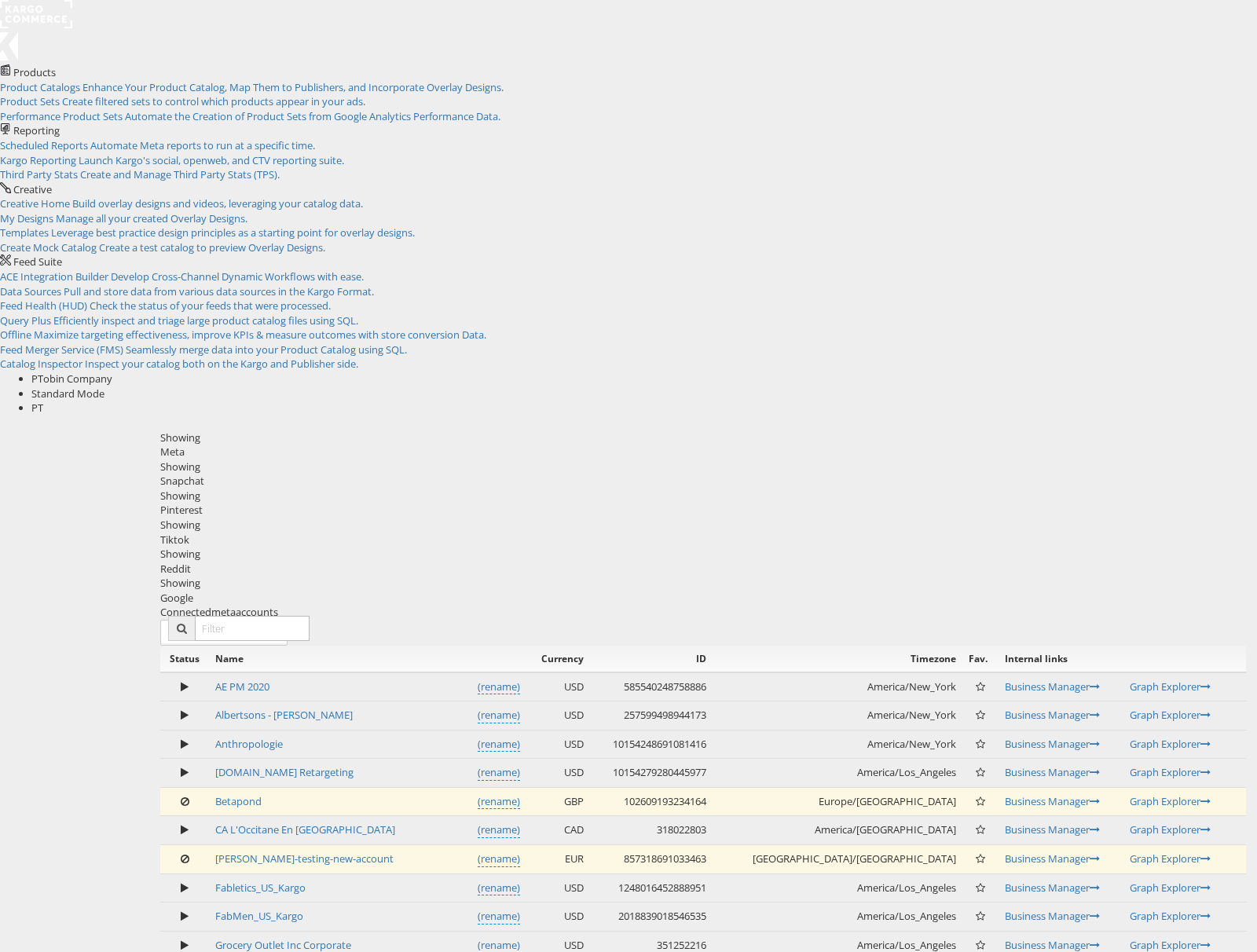
click at [322, 474] on div "Snapchat" at bounding box center [703, 480] width 1086 height 15
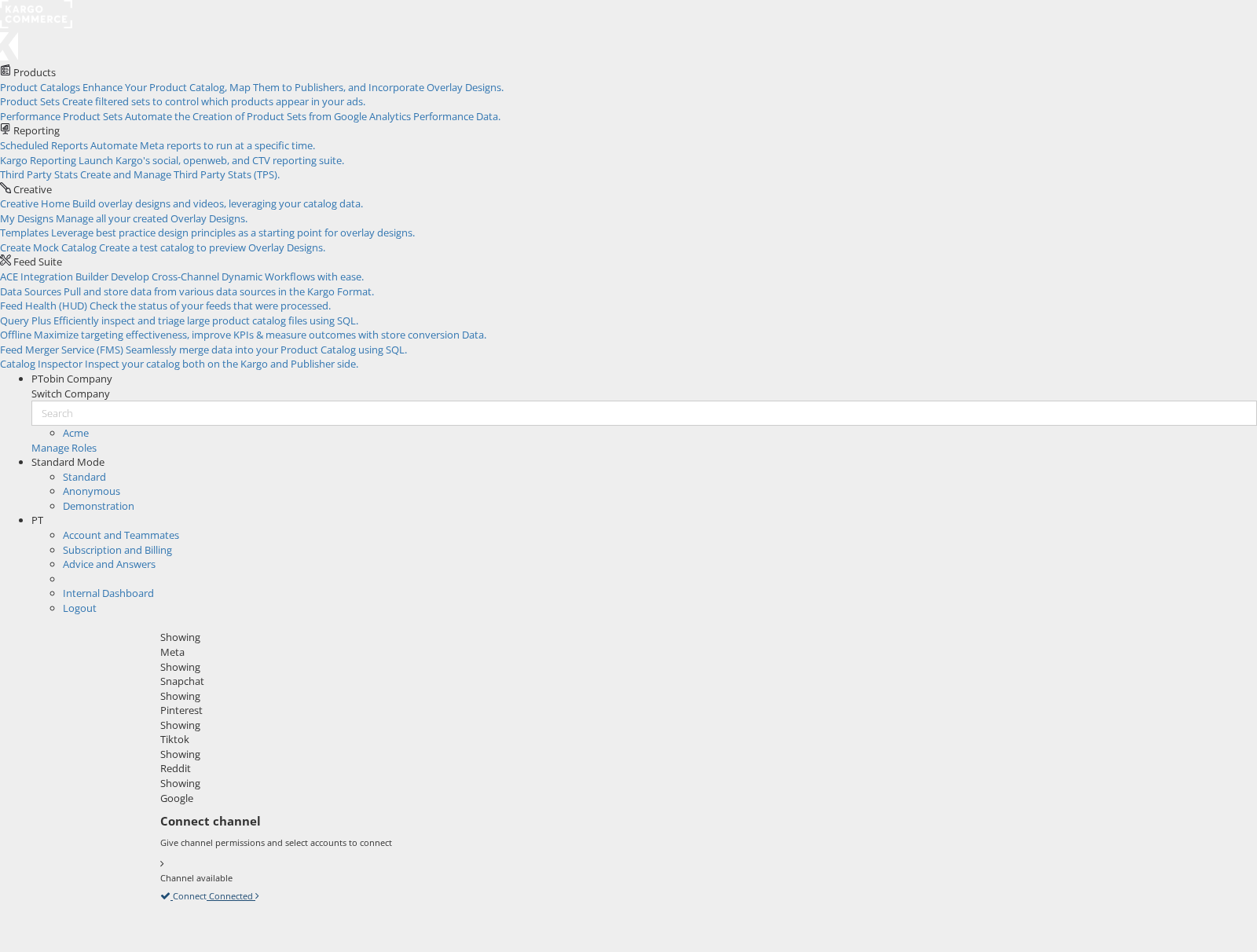
click at [160, 888] on icon at bounding box center [160, 895] width 0 height 14
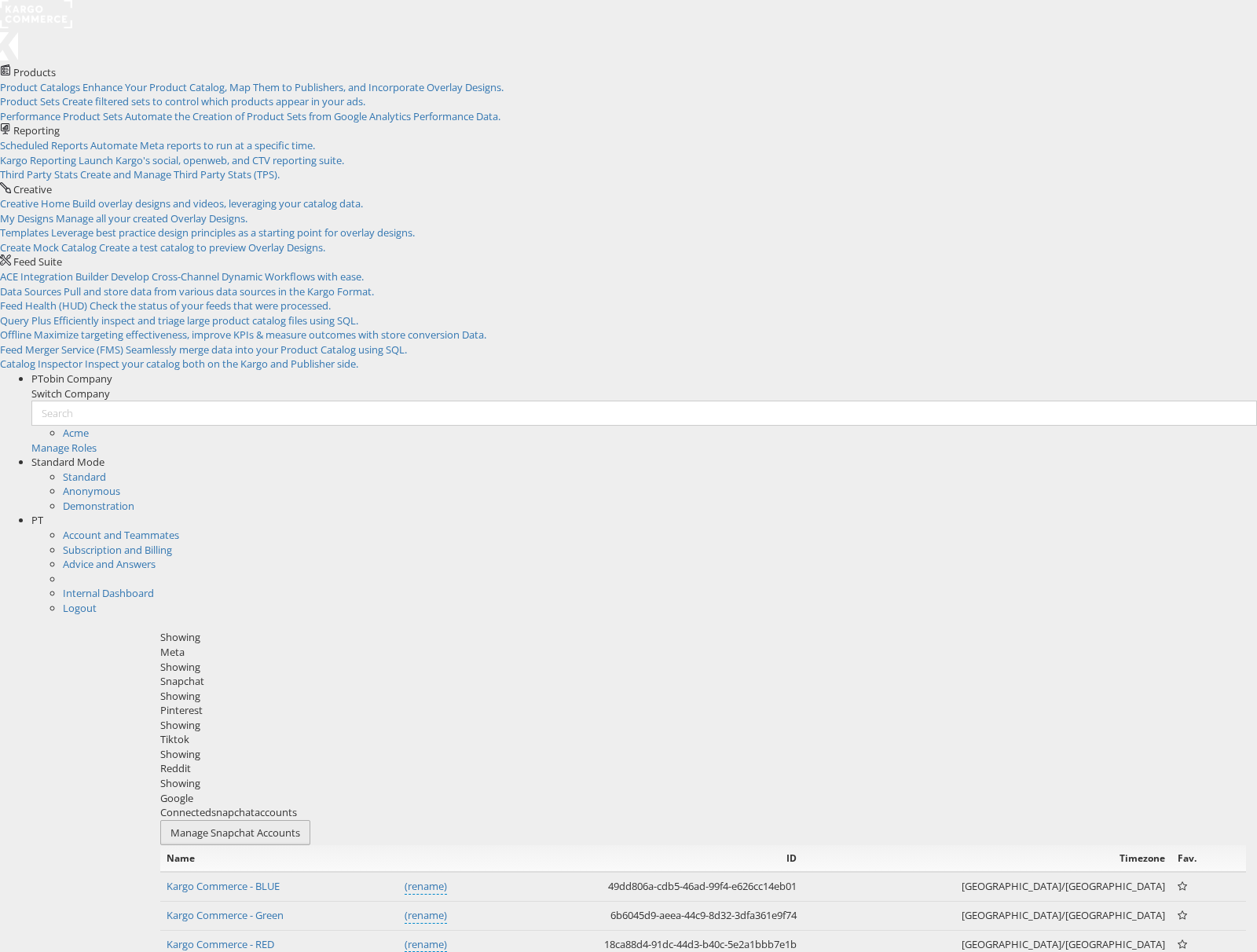
click at [311, 820] on button "Manage Snapchat Accounts" at bounding box center [235, 833] width 150 height 26
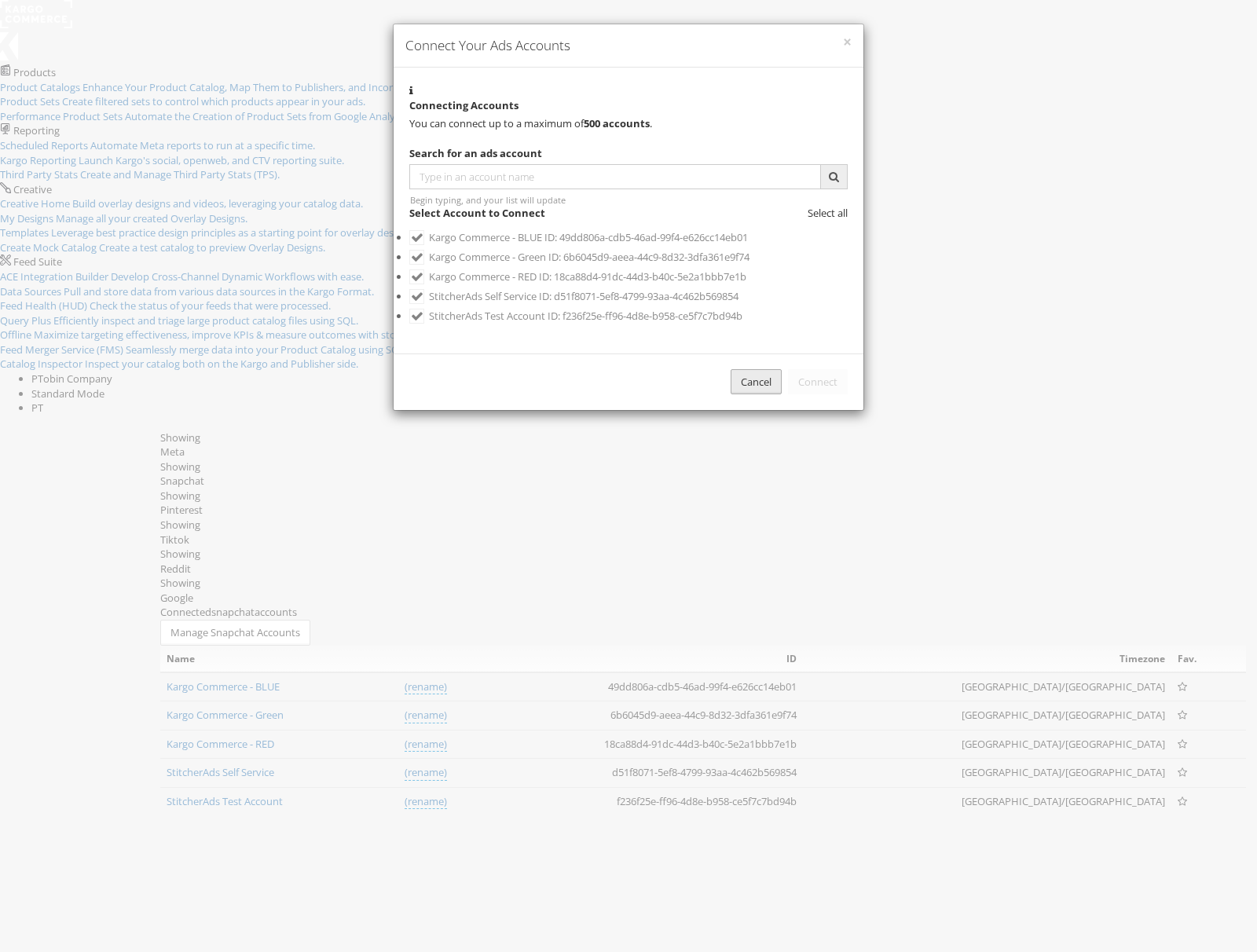
click at [735, 395] on div "Cancel" at bounding box center [756, 382] width 51 height 26
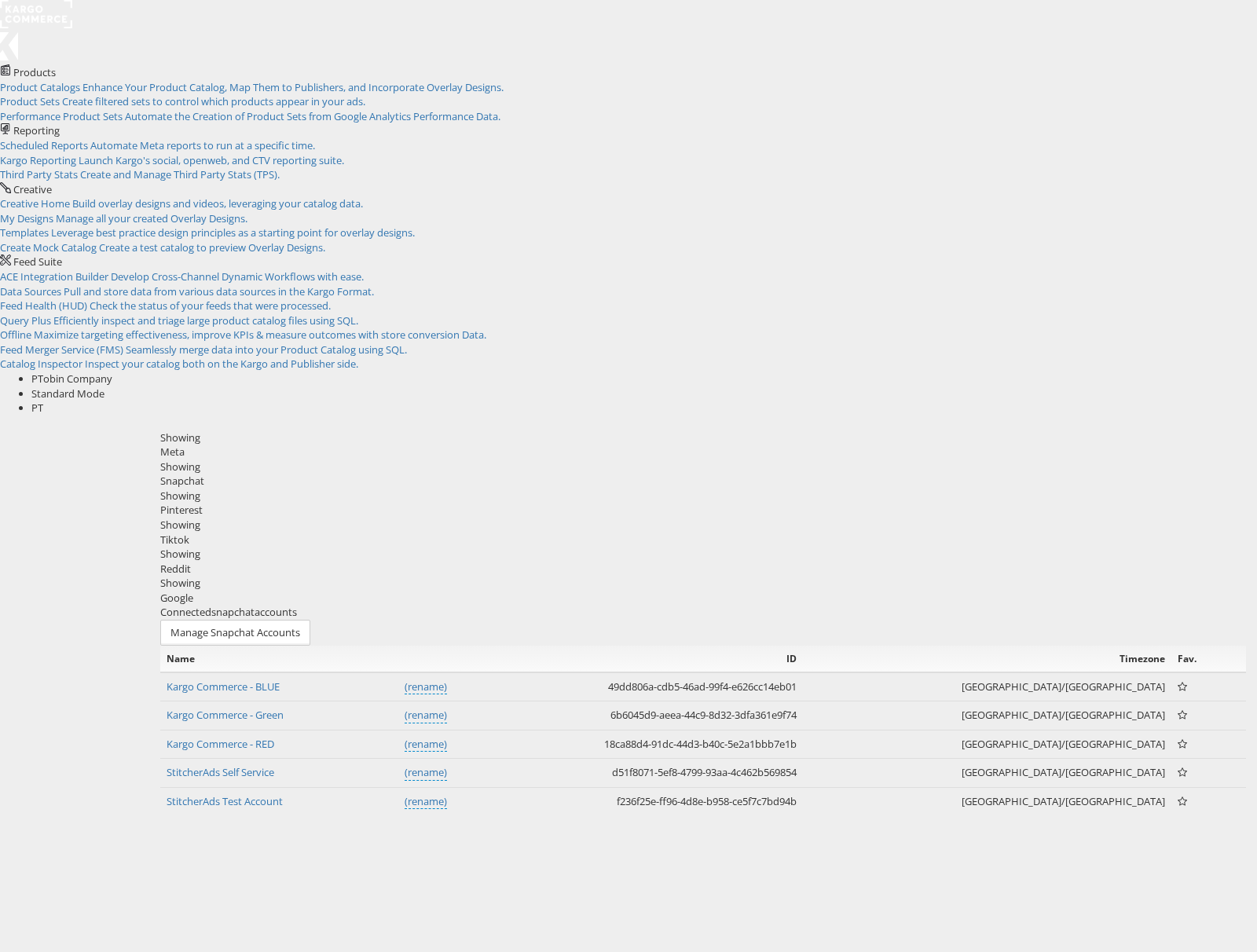
click at [441, 503] on div "Pinterest" at bounding box center [703, 510] width 1086 height 15
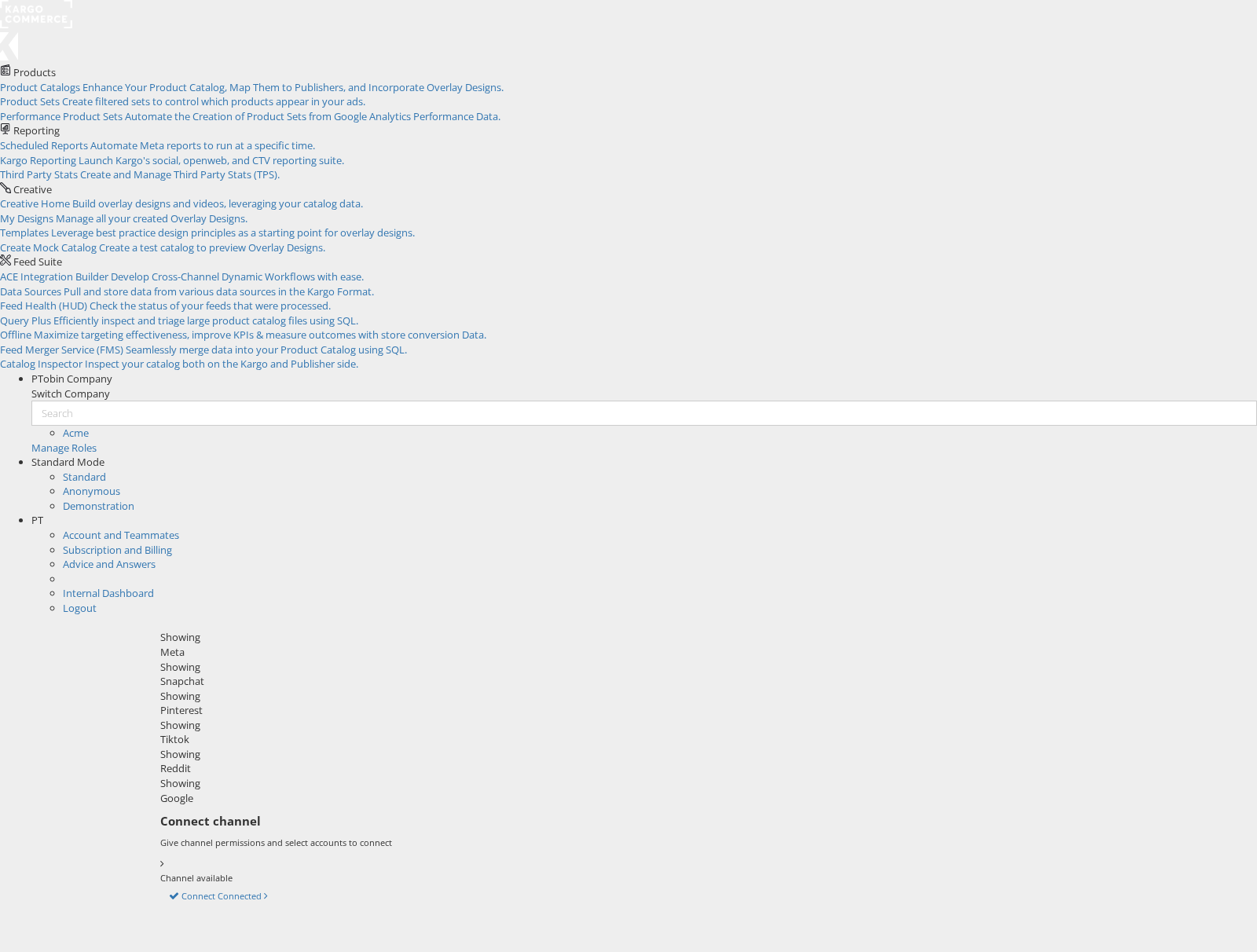
click at [540, 732] on div "Tiktok" at bounding box center [703, 739] width 1086 height 15
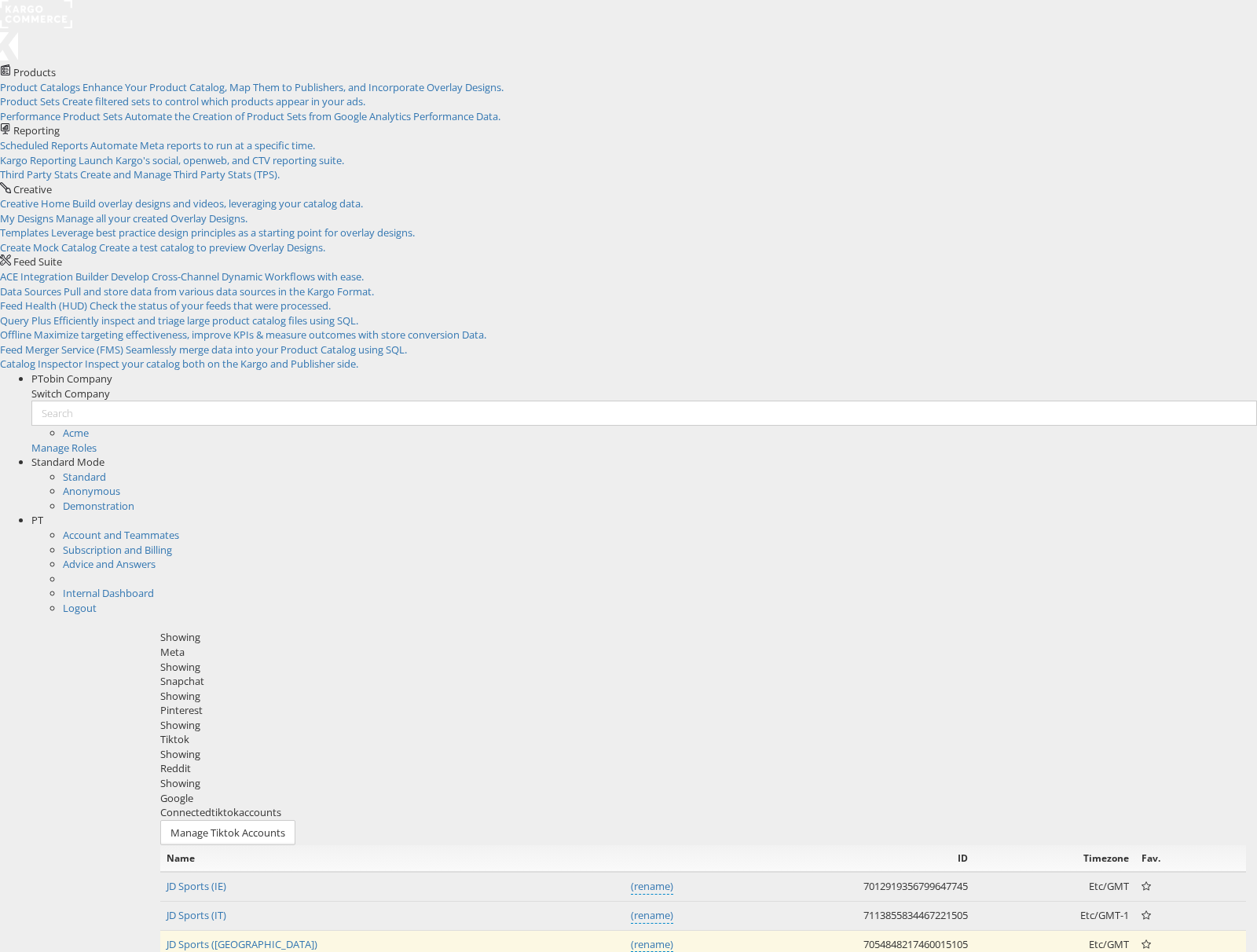
click at [314, 674] on div "Snapchat" at bounding box center [703, 681] width 1086 height 15
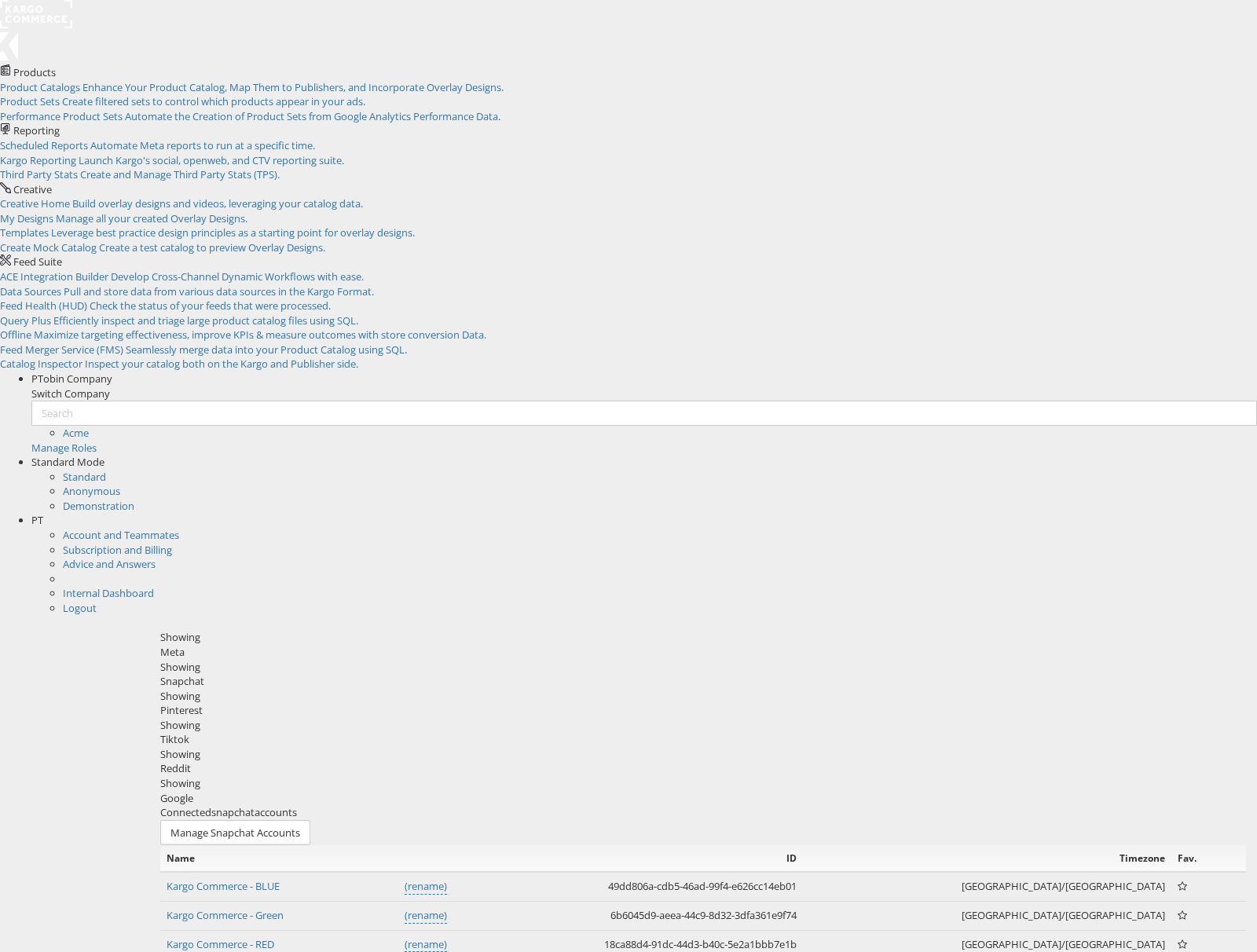
click at [413, 702] on div "Pinterest" at bounding box center [703, 709] width 1086 height 15
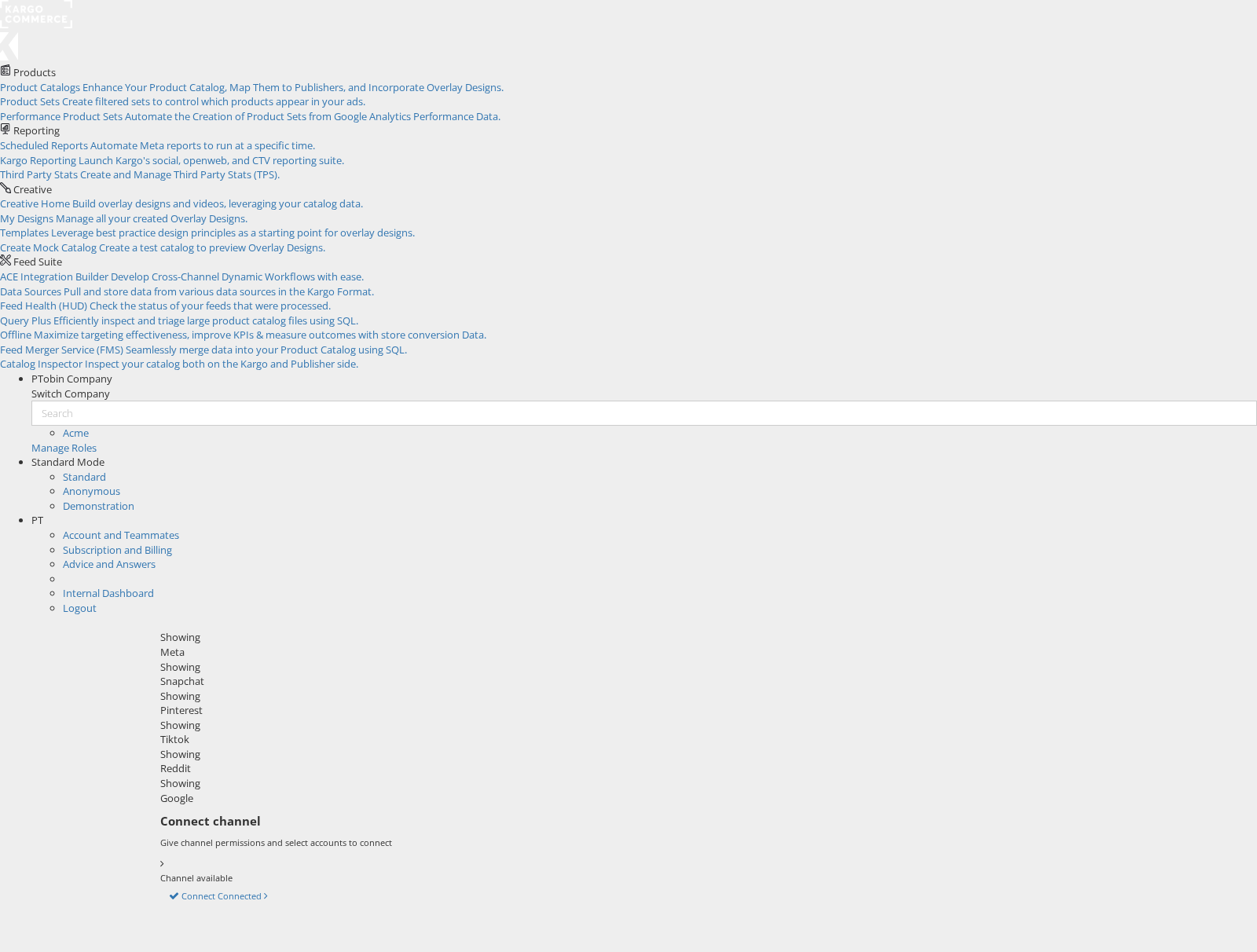
click at [200, 644] on div "Meta" at bounding box center [703, 651] width 1086 height 15
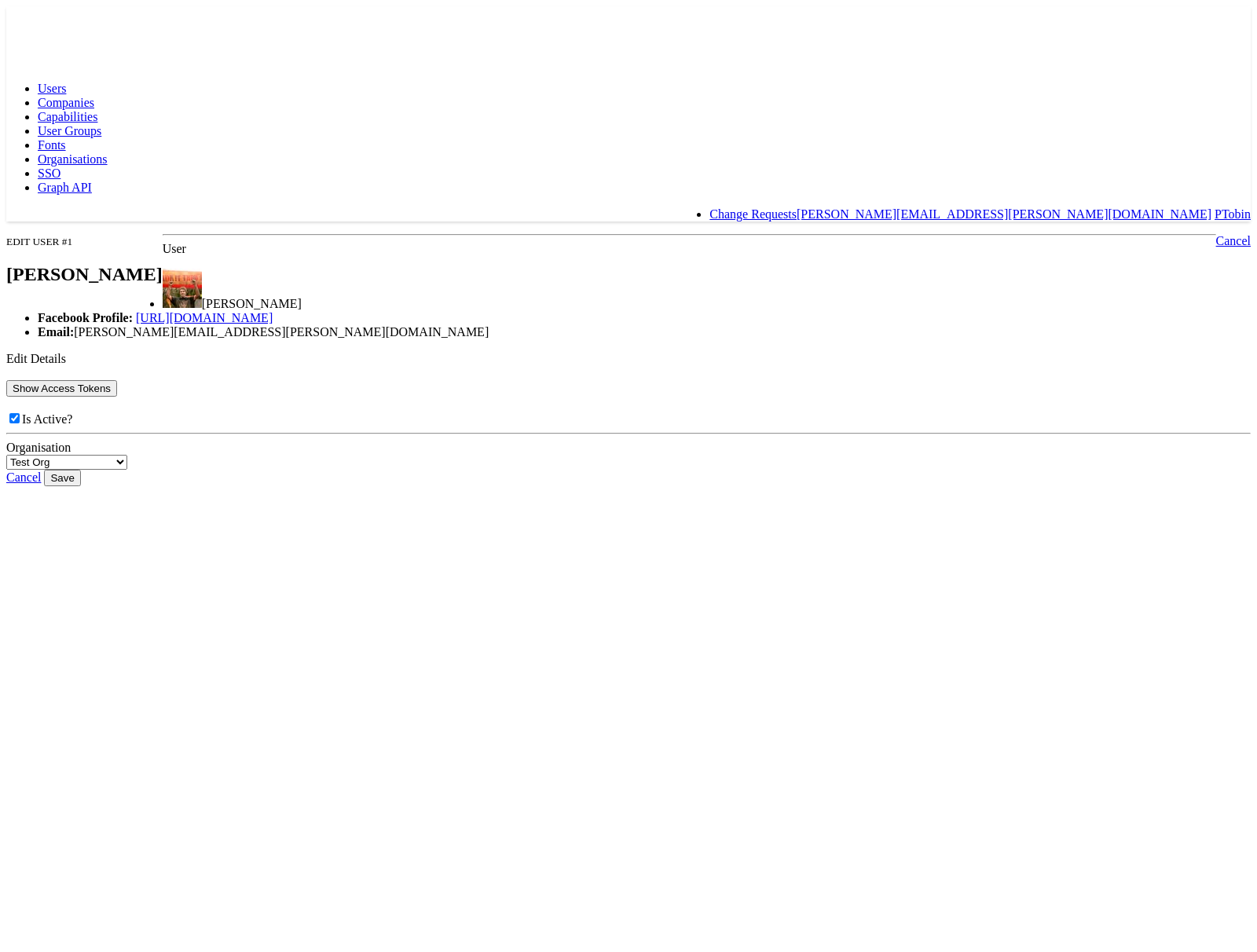
click at [117, 397] on button "Show Access Tokens" at bounding box center [61, 388] width 111 height 17
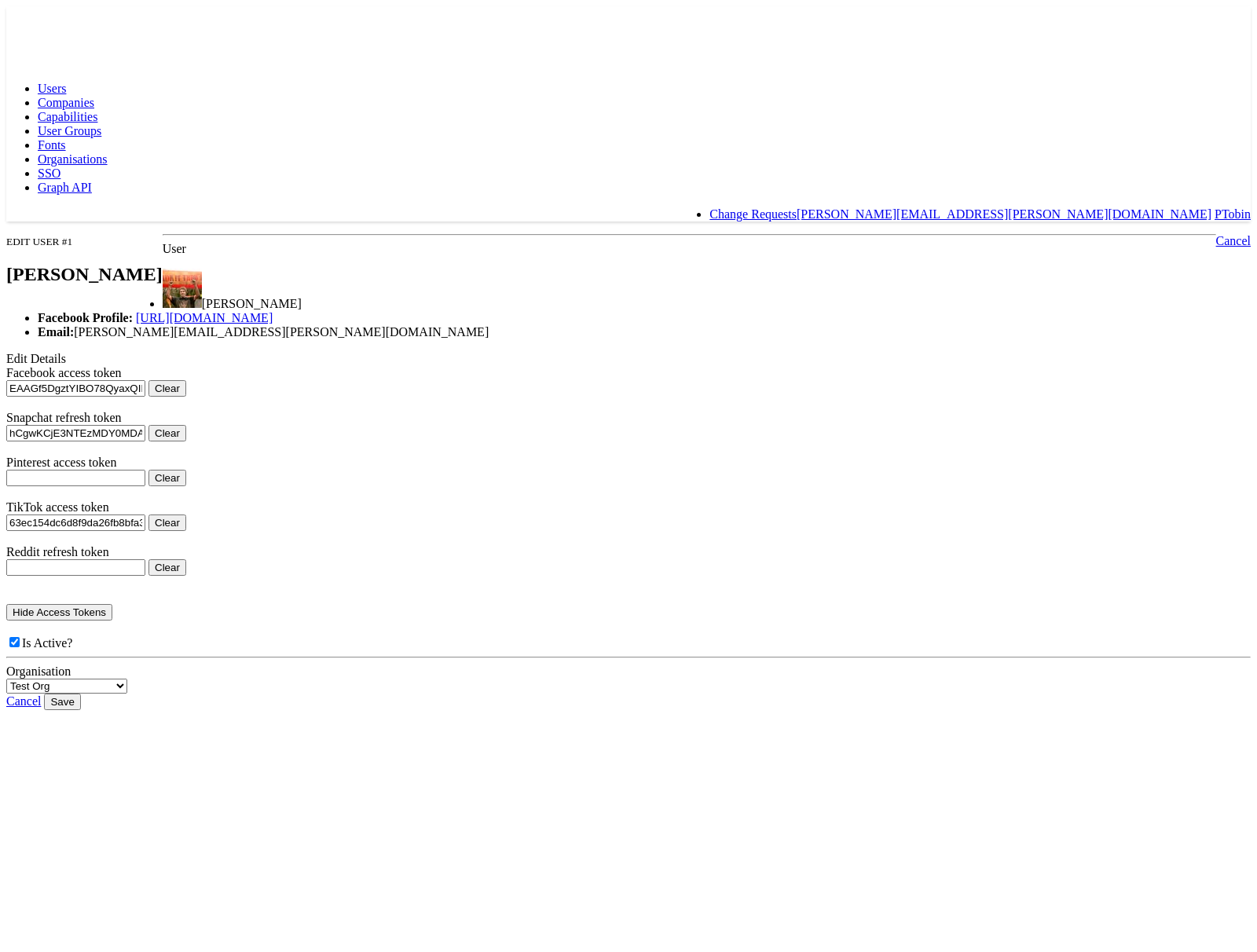
click at [186, 397] on button "Clear" at bounding box center [167, 388] width 37 height 17
click at [81, 710] on input "Save" at bounding box center [62, 701] width 36 height 17
type input "Saving..."
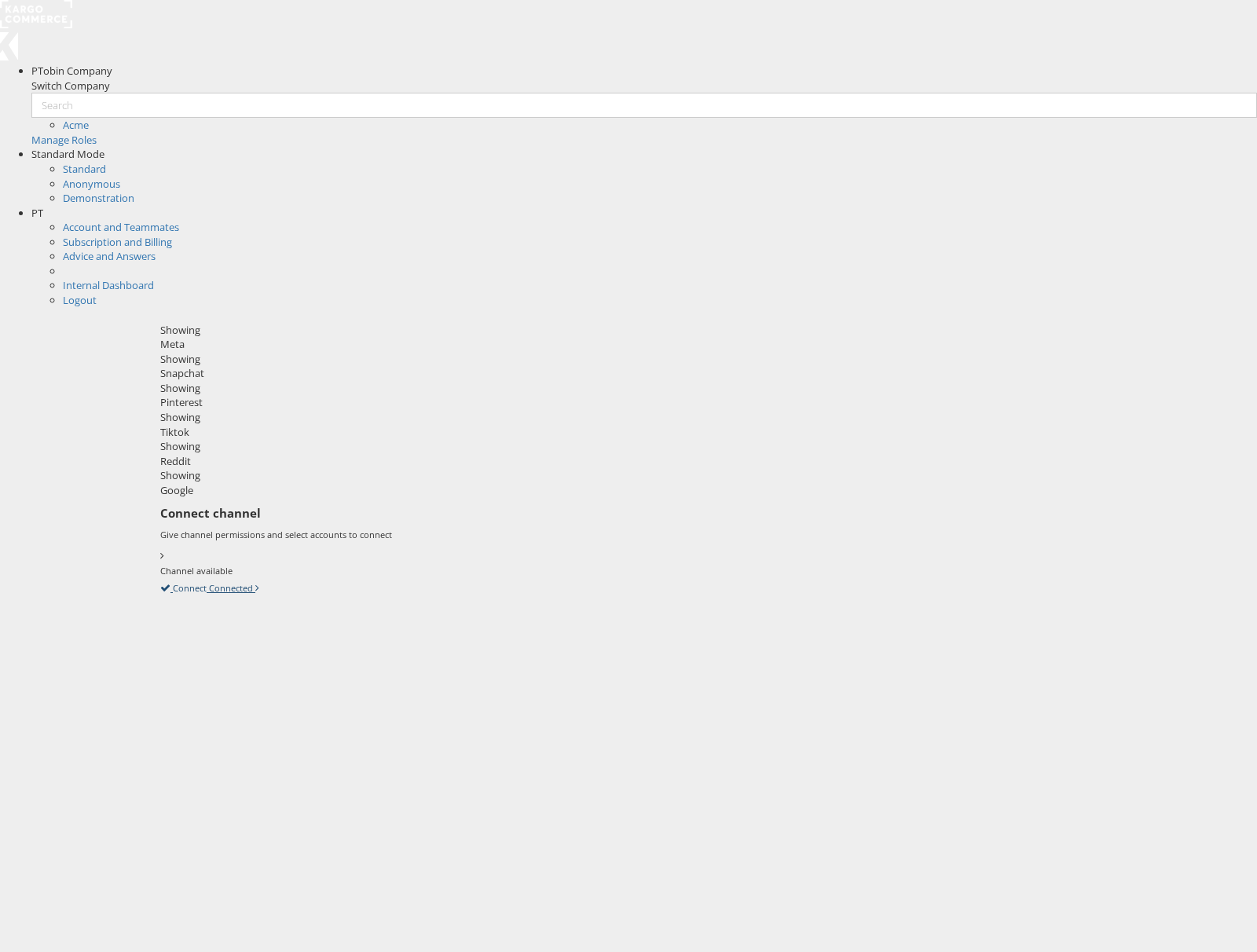
click at [160, 581] on icon at bounding box center [160, 588] width 0 height 14
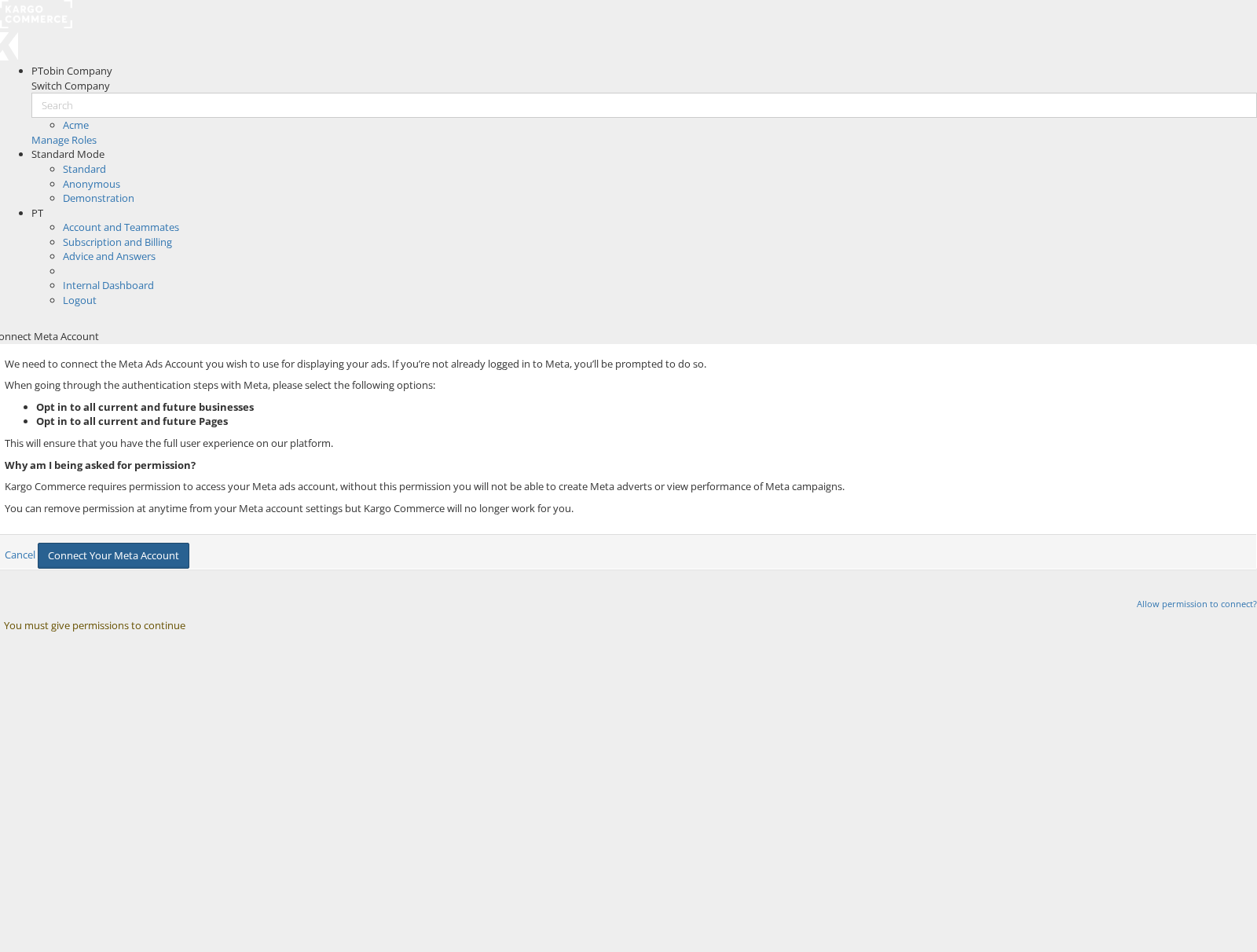
click at [190, 542] on button "Connect Your Meta Account" at bounding box center [113, 555] width 151 height 26
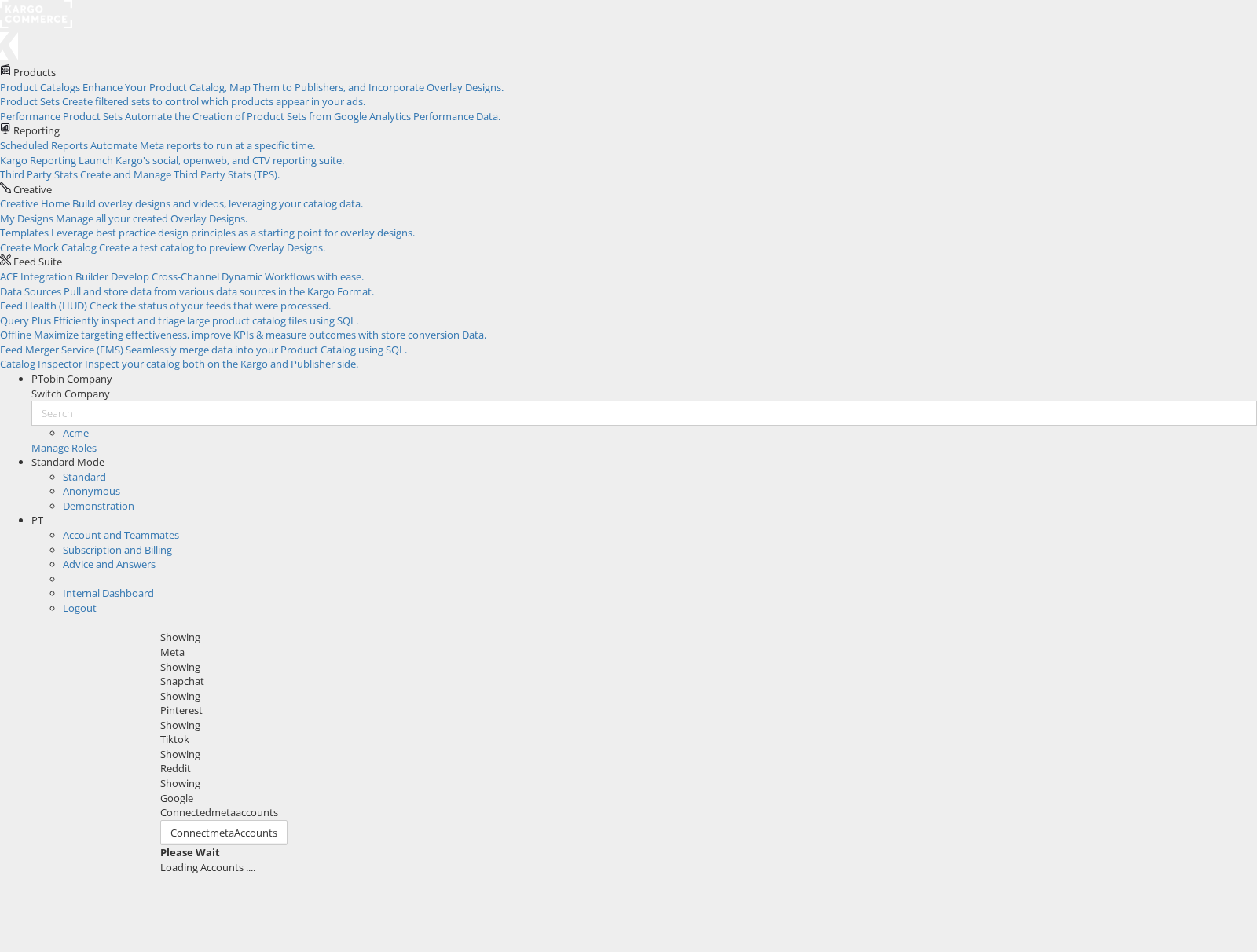
click at [706, 845] on div "Please Wait Loading Accounts ...." at bounding box center [703, 860] width 1086 height 29
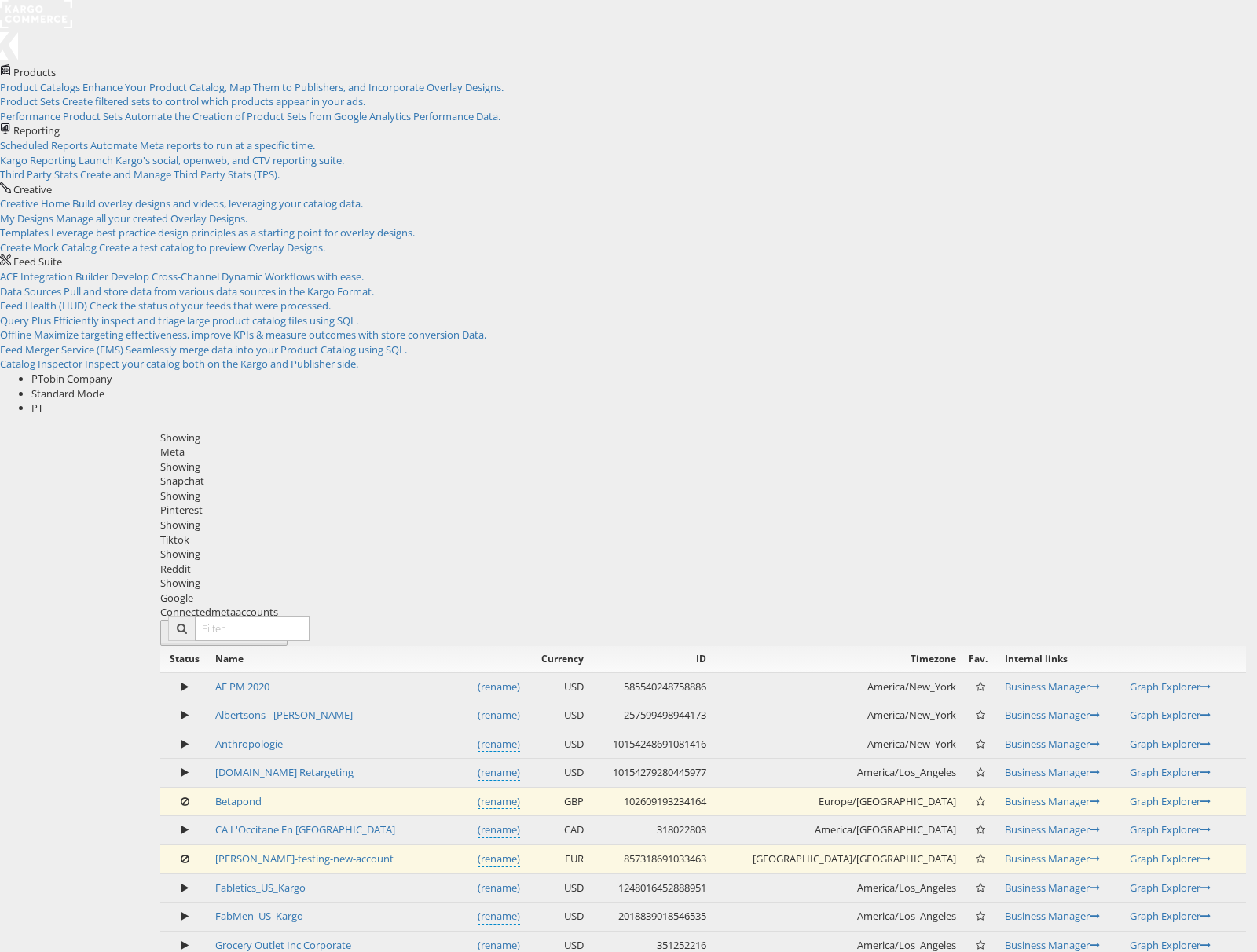
click at [234, 625] on span "meta" at bounding box center [221, 632] width 25 height 14
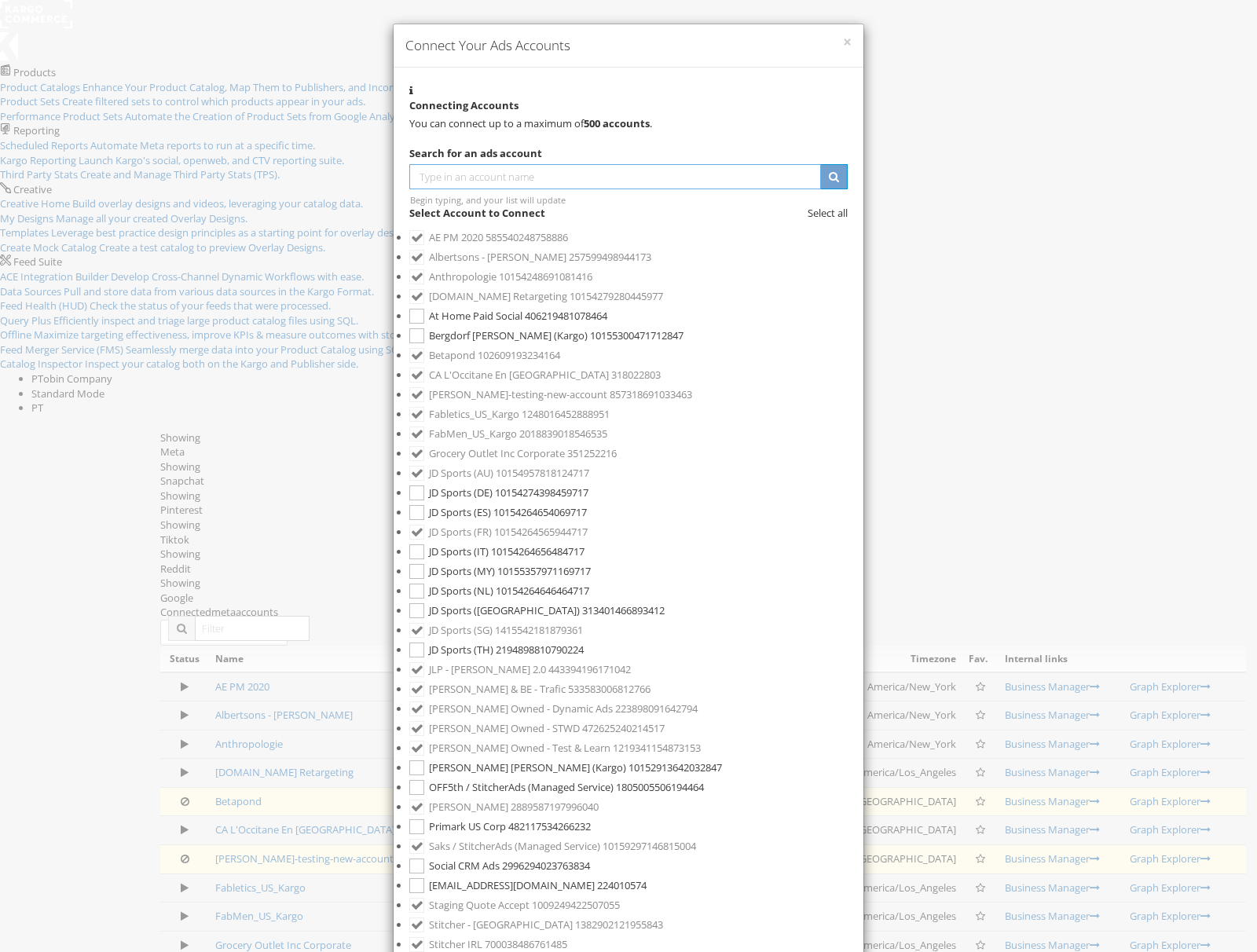
scroll to position [154, 0]
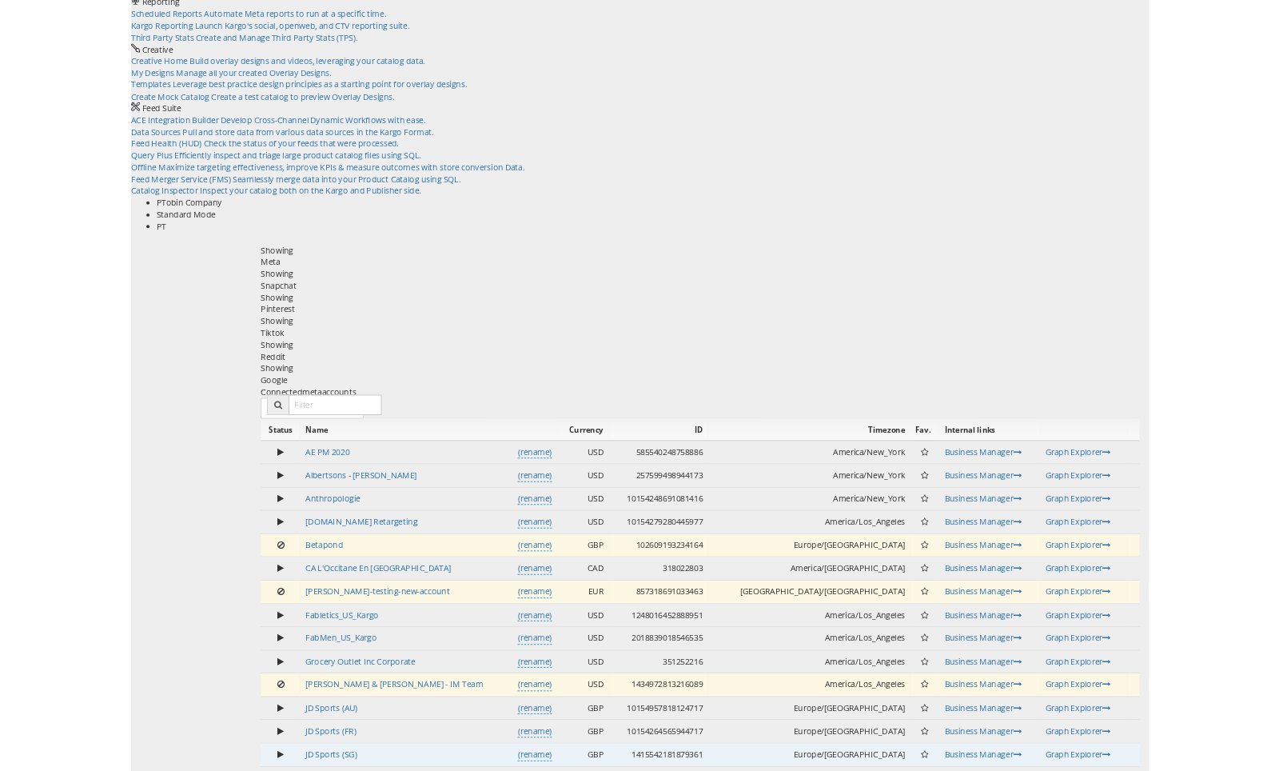
scroll to position [0, 0]
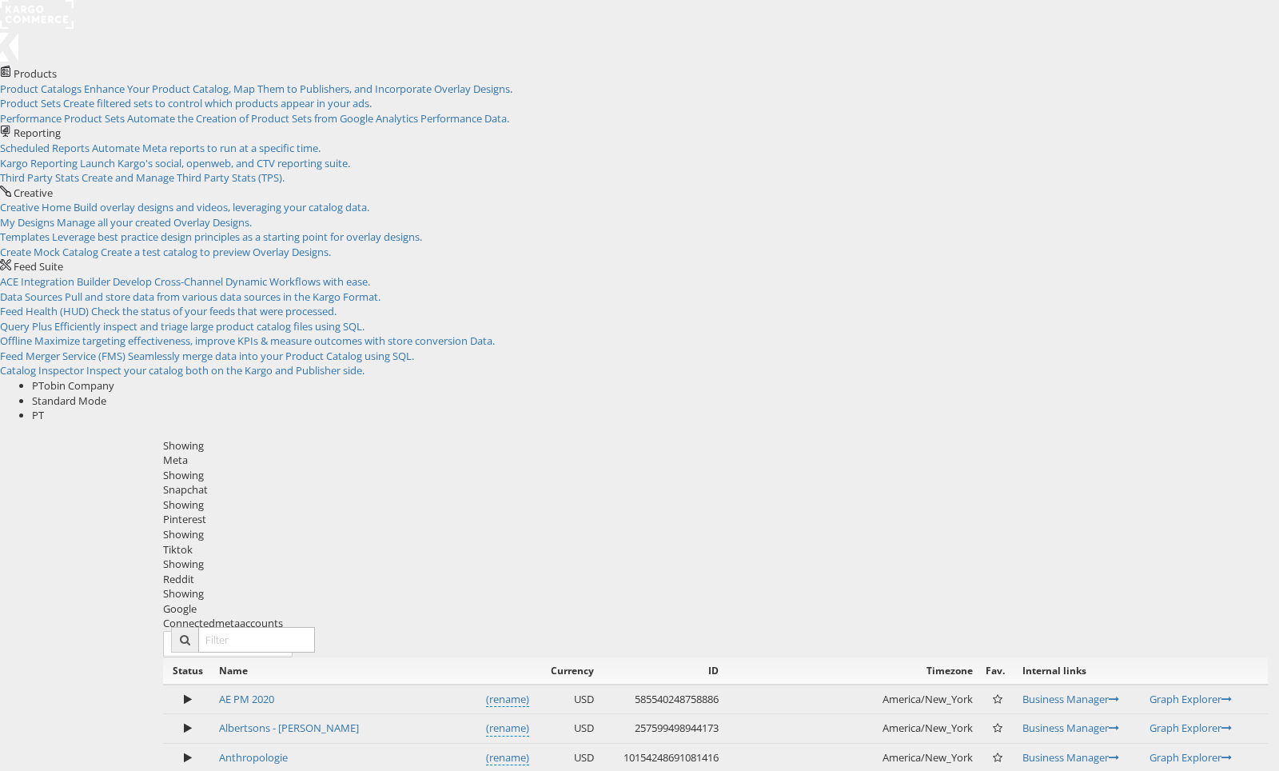
click at [291, 482] on div "Snapchat" at bounding box center [715, 489] width 1105 height 15
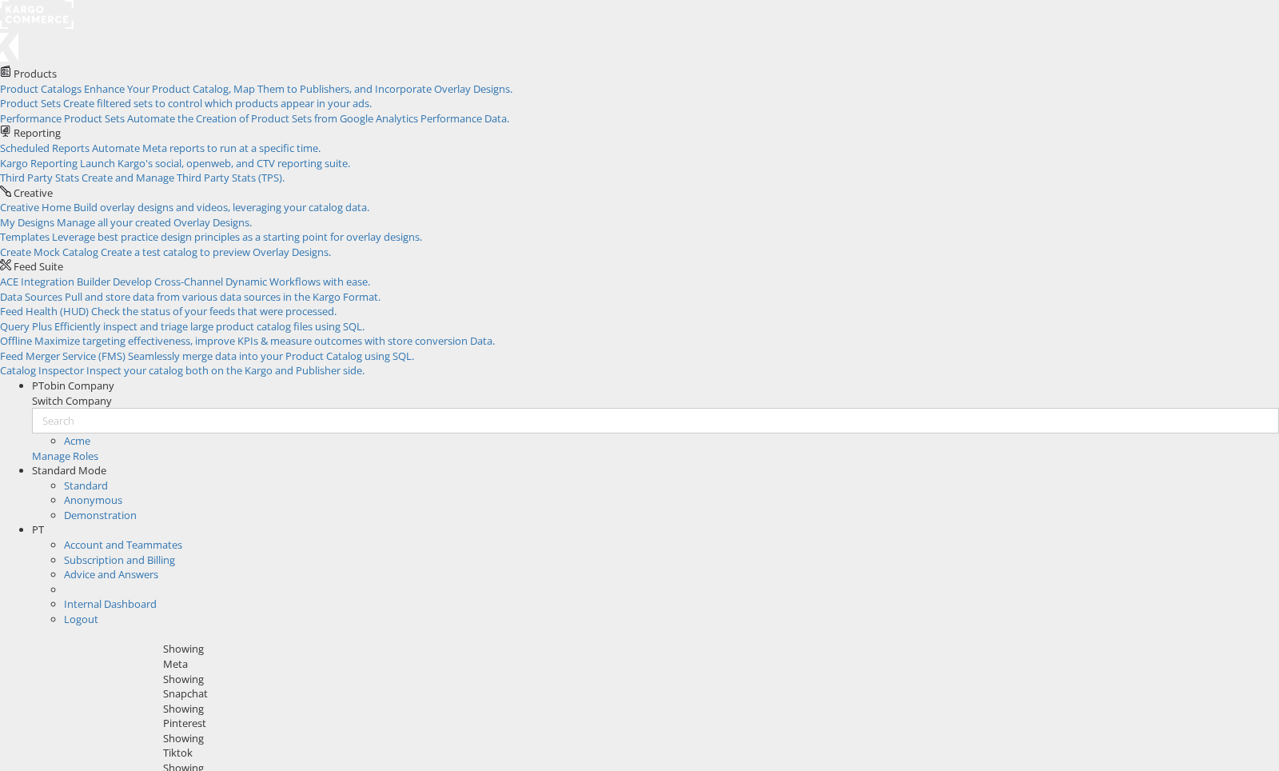
click at [395, 715] on div "Pinterest" at bounding box center [715, 722] width 1105 height 15
click at [319, 686] on div "Snapchat" at bounding box center [715, 693] width 1105 height 15
click at [651, 770] on div "Reddit" at bounding box center [715, 782] width 1105 height 15
click at [643, 770] on div "Reddit" at bounding box center [715, 782] width 1105 height 15
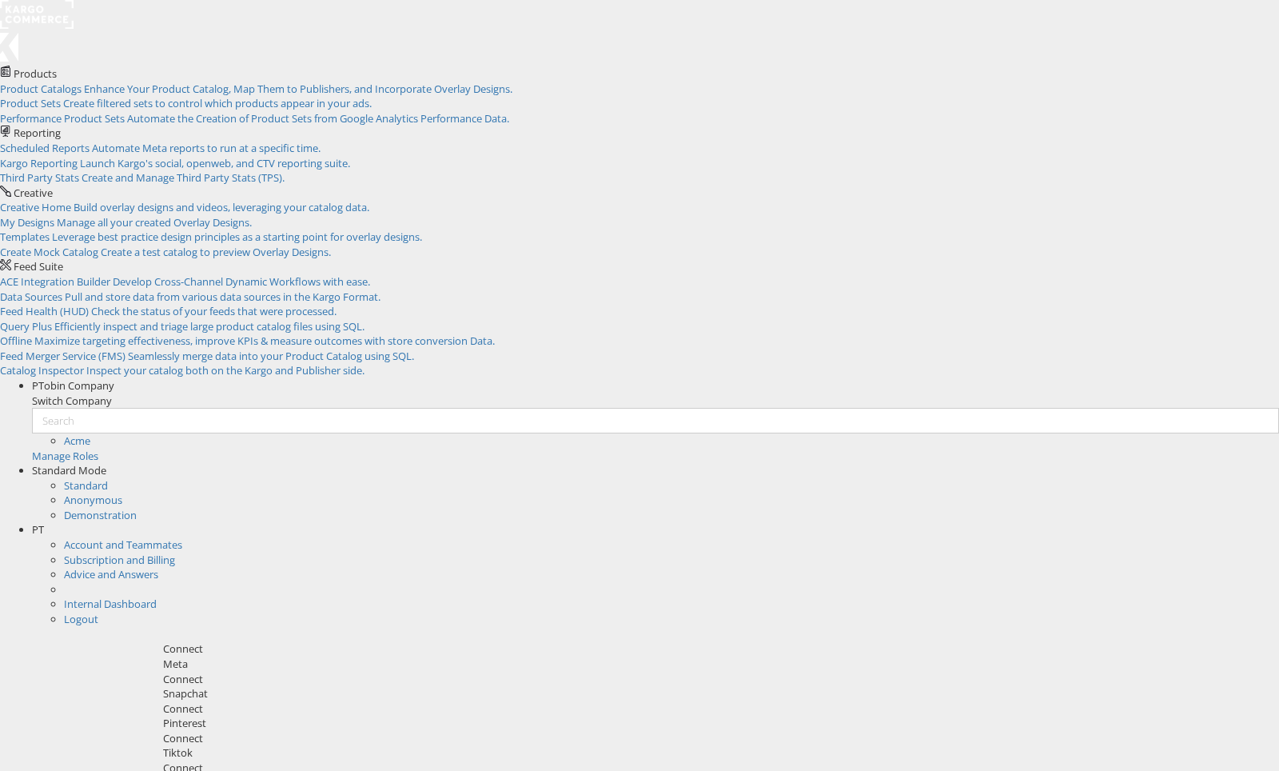
click at [568, 745] on div "Tiktok" at bounding box center [715, 752] width 1105 height 15
click at [432, 715] on div "Pinterest" at bounding box center [715, 722] width 1105 height 15
click at [313, 686] on div "Snapchat" at bounding box center [715, 693] width 1105 height 15
click at [212, 656] on div "Meta" at bounding box center [715, 663] width 1105 height 15
click at [311, 686] on div "Snapchat" at bounding box center [715, 693] width 1105 height 15
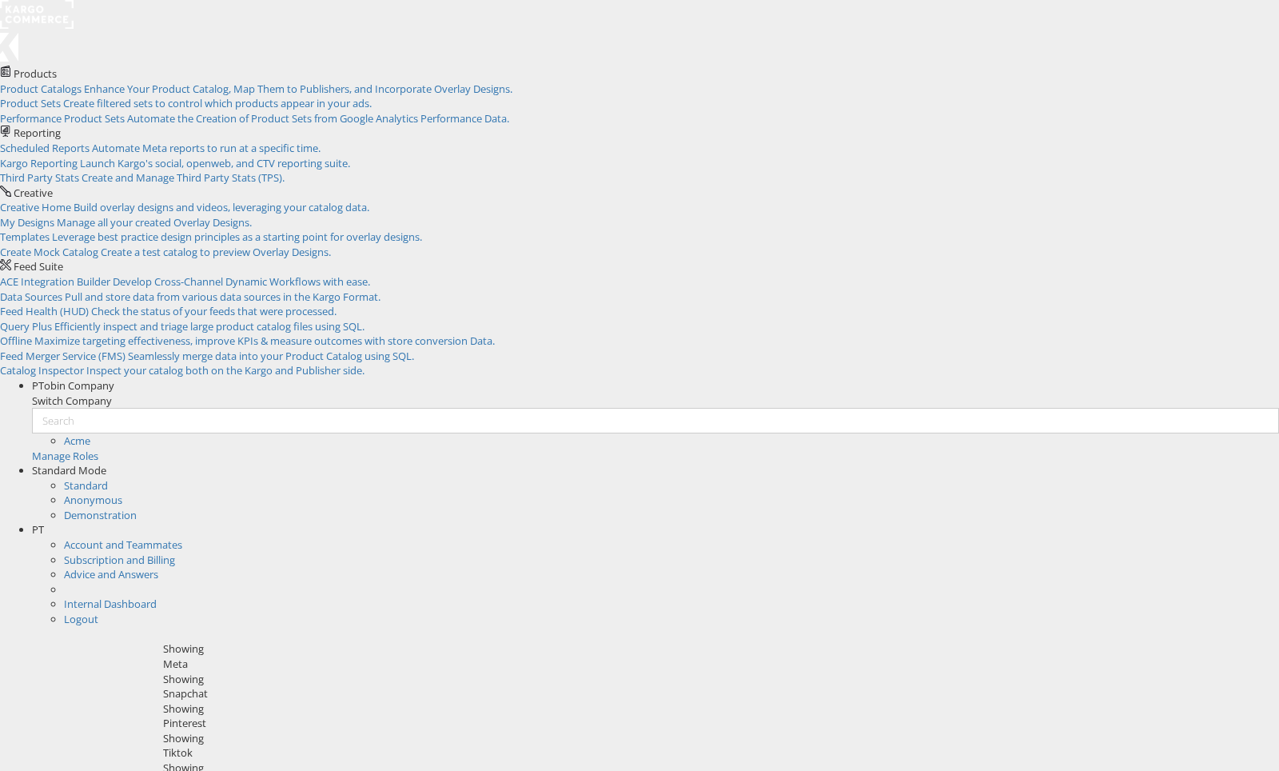
click at [415, 715] on div "Pinterest" at bounding box center [715, 722] width 1105 height 15
click at [193, 656] on div "Meta" at bounding box center [715, 663] width 1105 height 15
click at [546, 745] on div "Tiktok" at bounding box center [715, 752] width 1105 height 15
click at [189, 656] on div "Meta" at bounding box center [715, 663] width 1105 height 15
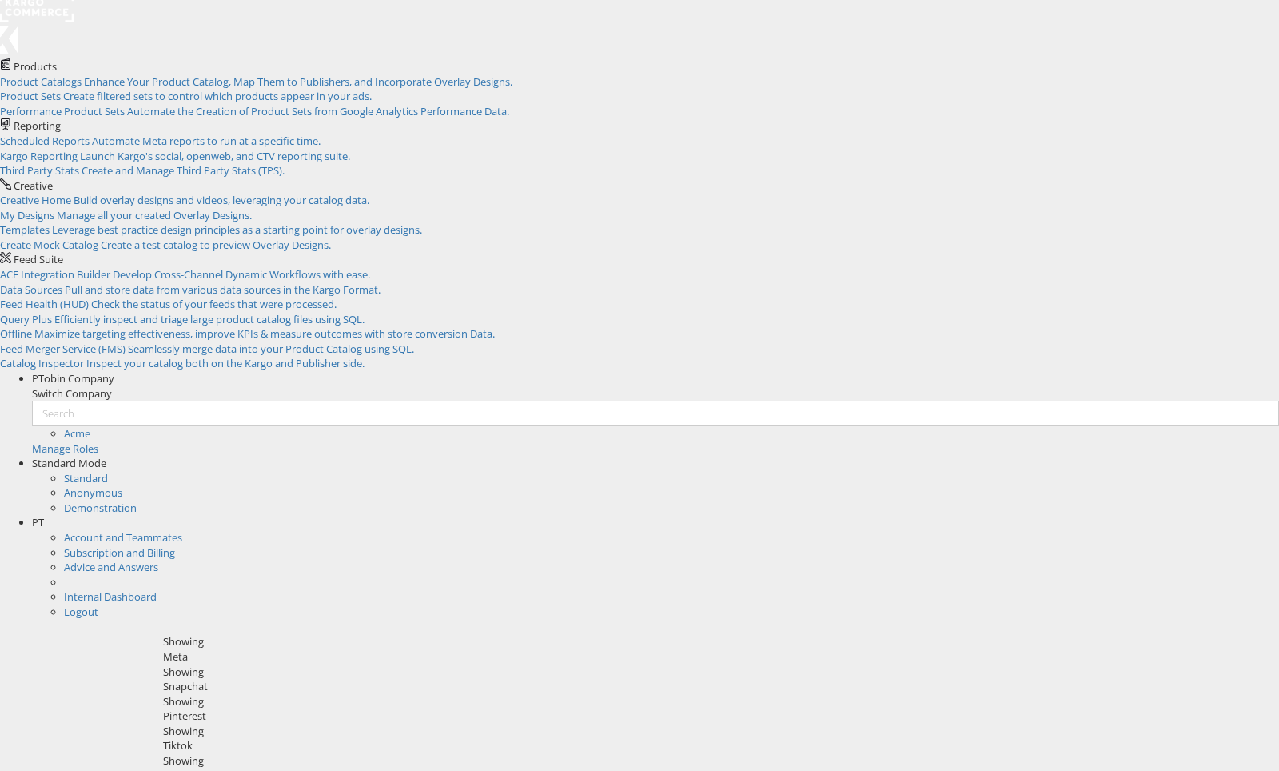
click at [311, 679] on div "Snapchat" at bounding box center [715, 686] width 1105 height 15
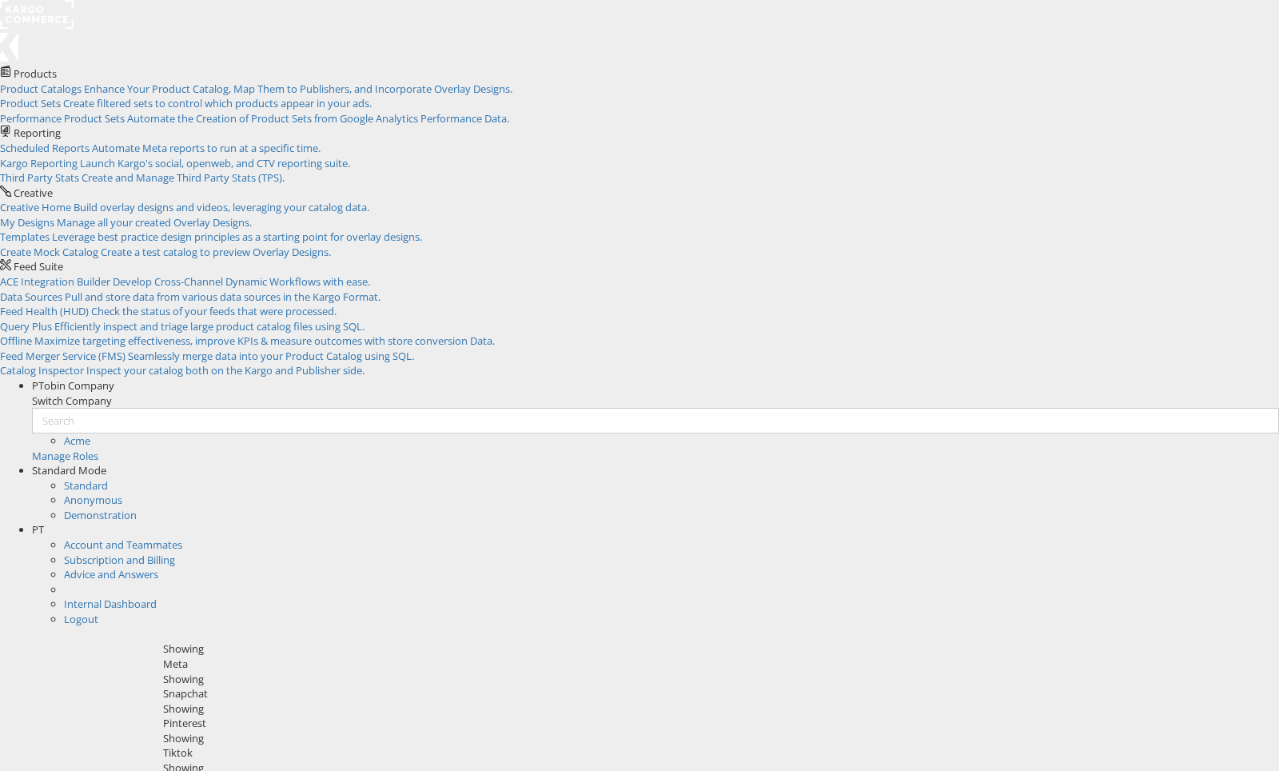
click at [426, 715] on div "Pinterest" at bounding box center [715, 722] width 1105 height 15
click at [321, 686] on div "Snapchat" at bounding box center [715, 693] width 1105 height 15
click at [196, 656] on div "Meta" at bounding box center [715, 663] width 1105 height 15
click at [435, 715] on div "Pinterest" at bounding box center [715, 722] width 1105 height 15
click at [309, 686] on div "Snapchat" at bounding box center [715, 693] width 1105 height 15
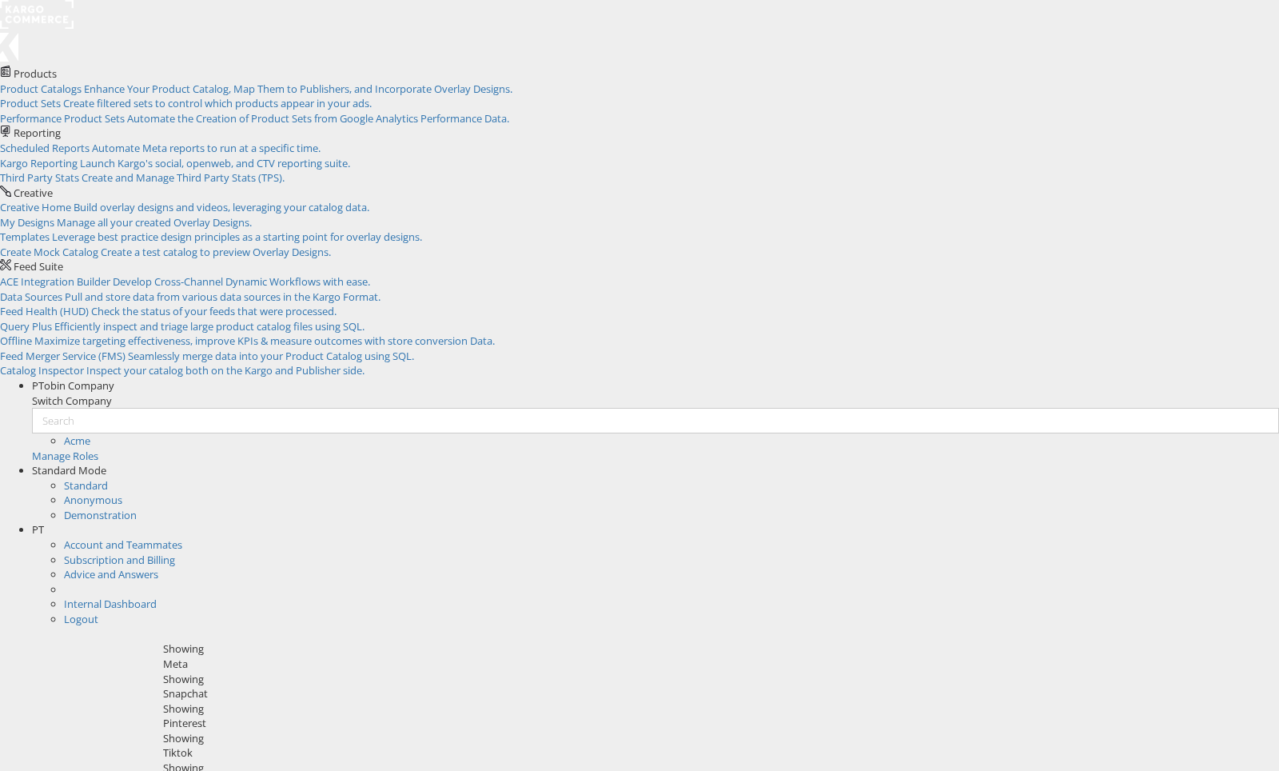
click at [549, 745] on div "Tiktok" at bounding box center [715, 752] width 1105 height 15
click at [201, 656] on div "Meta" at bounding box center [715, 663] width 1105 height 15
click at [288, 686] on div "Snapchat" at bounding box center [715, 693] width 1105 height 15
click at [440, 715] on div "Pinterest" at bounding box center [715, 722] width 1105 height 15
click at [306, 686] on div "Snapchat" at bounding box center [715, 693] width 1105 height 15
